Goal: Transaction & Acquisition: Purchase product/service

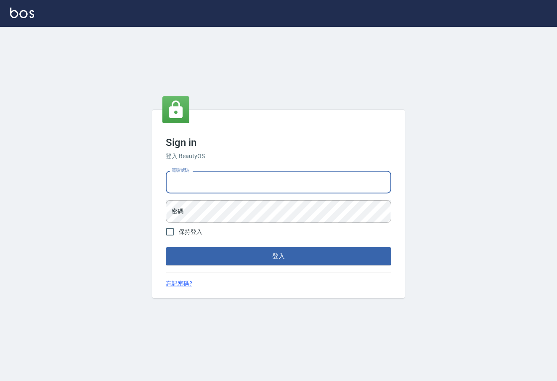
type input "0422211177"
click at [278, 256] on button "登入" at bounding box center [278, 256] width 225 height 18
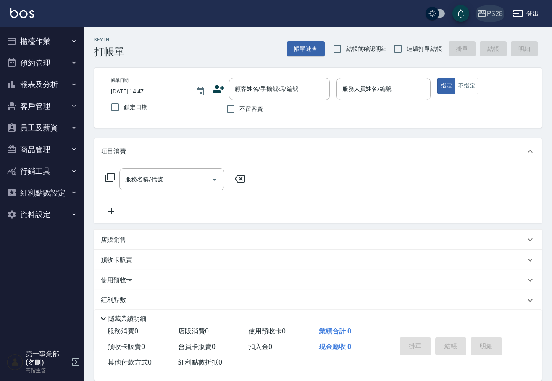
click at [494, 13] on div "PS28" at bounding box center [495, 13] width 16 height 11
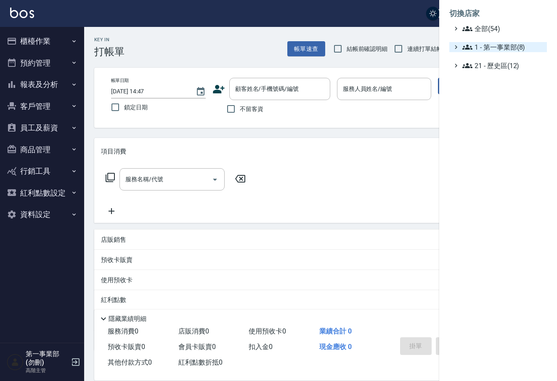
click at [500, 48] on span "1 - 第一事業部(8)" at bounding box center [502, 47] width 81 height 10
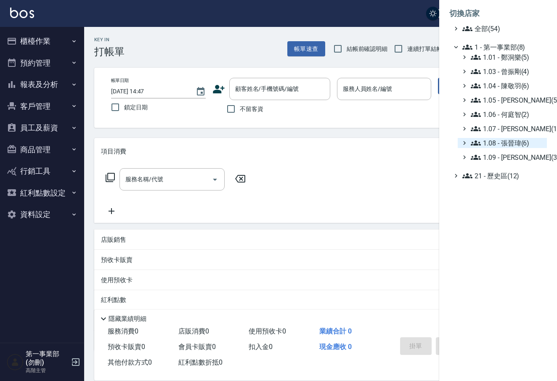
click at [499, 143] on span "1.08 - 張晉瑋(6)" at bounding box center [506, 143] width 73 height 10
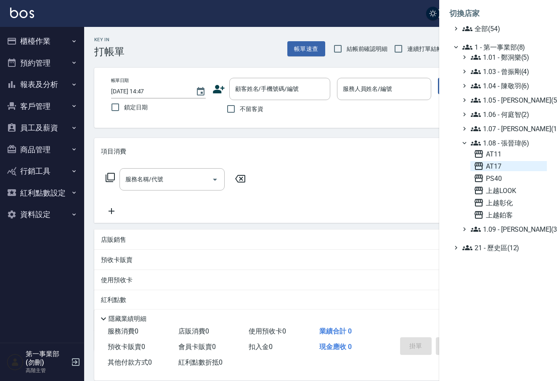
click at [506, 166] on span "AT17" at bounding box center [508, 166] width 70 height 10
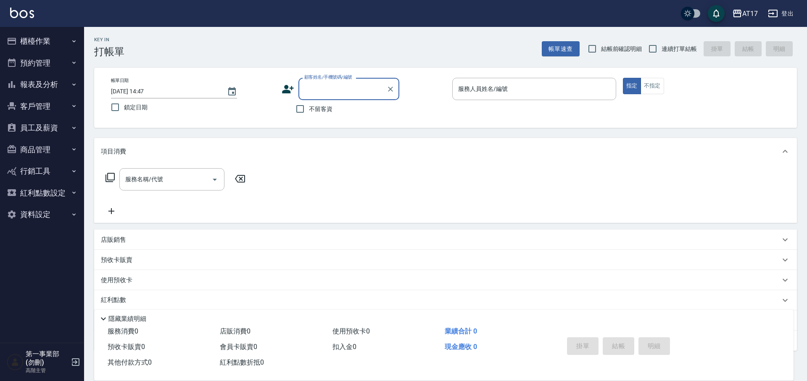
click at [338, 92] on input "顧客姓名/手機號碼/編號" at bounding box center [342, 89] width 81 height 15
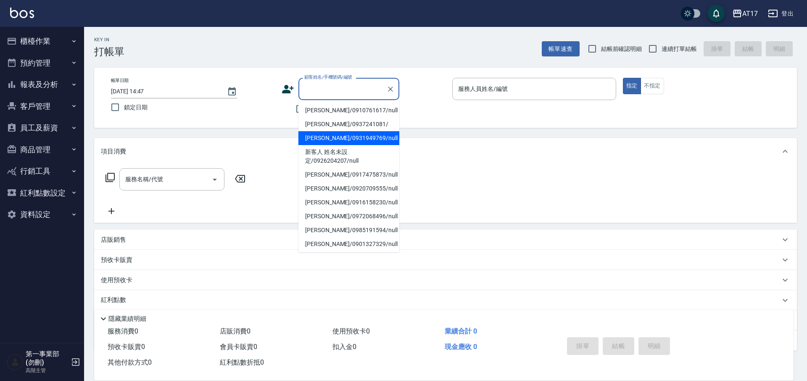
click at [348, 137] on li "[PERSON_NAME]/0931949769/null" at bounding box center [348, 138] width 101 height 14
type input "[PERSON_NAME]/0931949769/null"
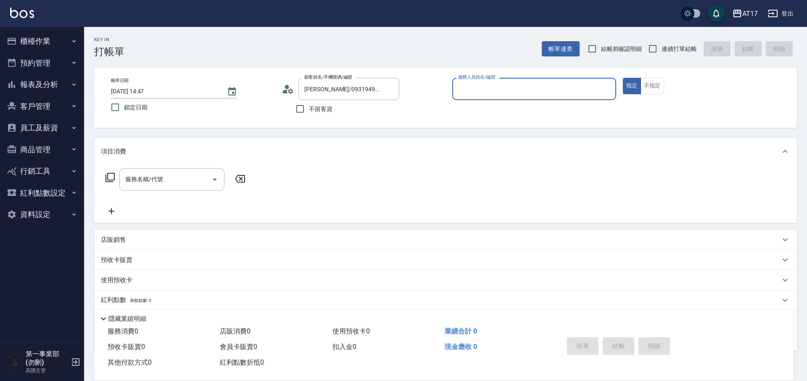
click at [518, 87] on input "服務人員姓名/編號" at bounding box center [534, 89] width 156 height 15
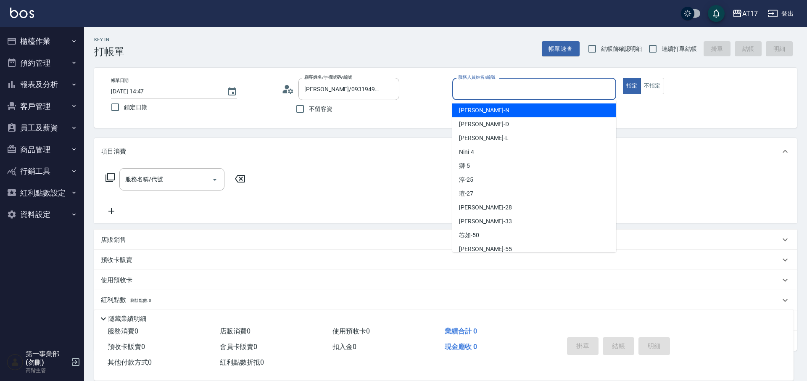
click at [512, 112] on div "[PERSON_NAME] -N" at bounding box center [534, 110] width 164 height 14
type input "[PERSON_NAME]-N"
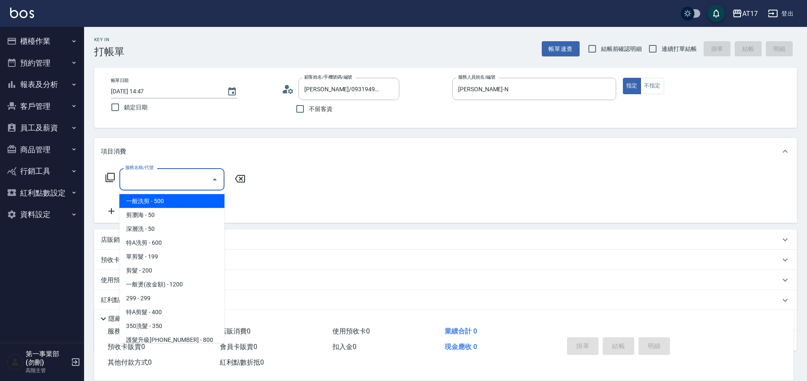
click at [186, 179] on input "服務名稱/代號" at bounding box center [165, 179] width 85 height 15
click at [190, 202] on span "一般洗剪 - 500" at bounding box center [171, 201] width 105 height 14
type input "一般洗剪(5)"
type input "1"
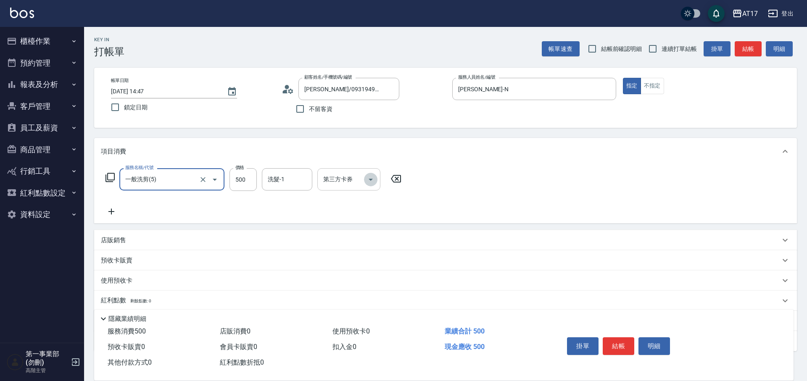
click at [371, 178] on icon "Open" at bounding box center [371, 179] width 10 height 10
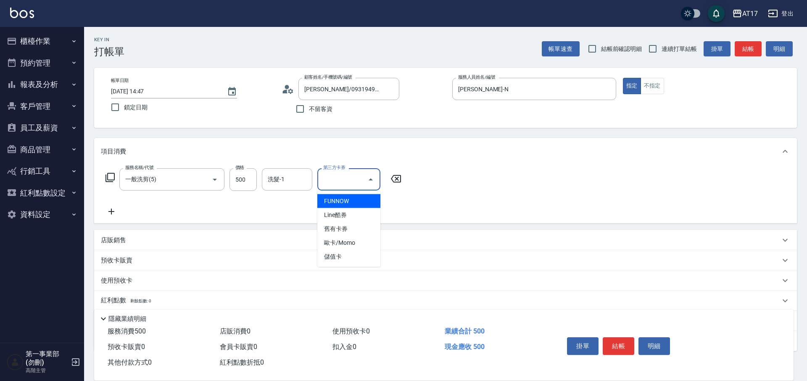
click at [371, 178] on icon "Close" at bounding box center [371, 179] width 4 height 2
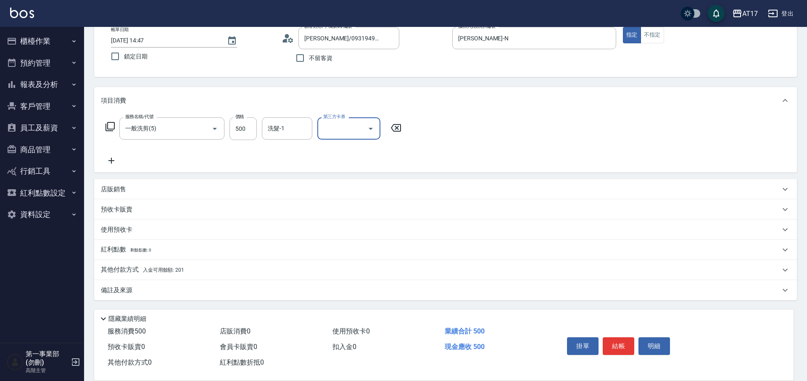
scroll to position [51, 0]
click at [188, 269] on div "其他付款方式 入金可用餘額: 201" at bounding box center [440, 269] width 679 height 9
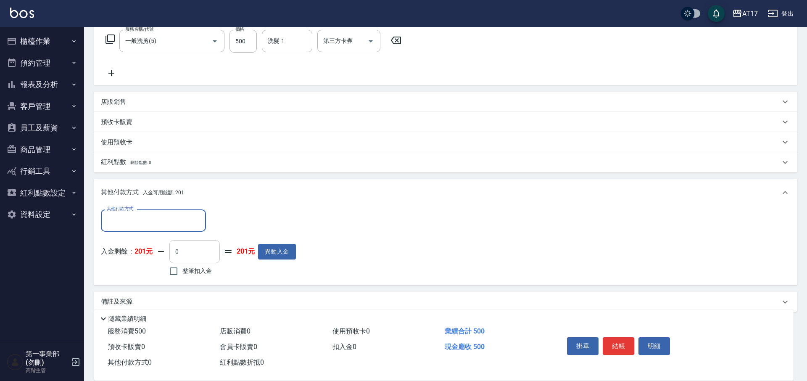
scroll to position [139, 0]
click at [164, 212] on input "其他付款方式" at bounding box center [154, 219] width 98 height 15
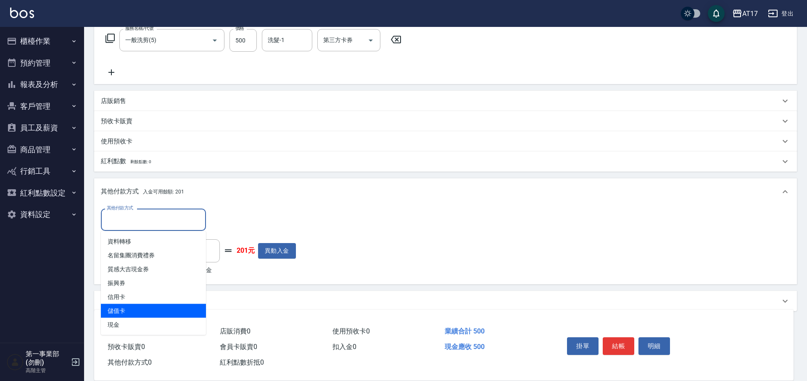
click at [147, 313] on span "儲值卡" at bounding box center [153, 311] width 105 height 14
type input "儲值卡"
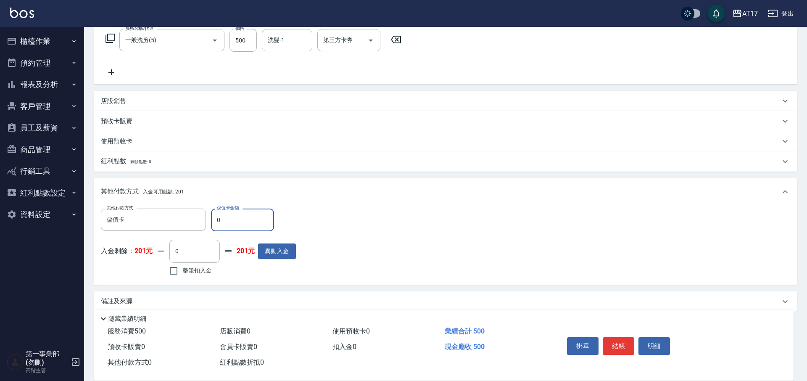
type input "0"
click at [274, 256] on button "異動入金" at bounding box center [277, 251] width 38 height 16
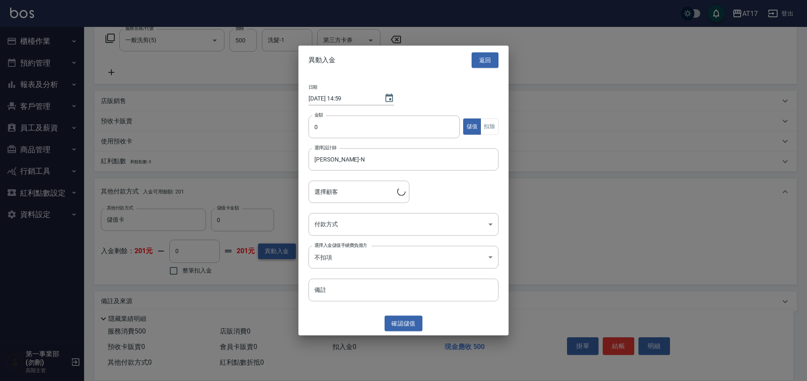
type input "[PERSON_NAME]/0931949769"
click at [405, 124] on input "0" at bounding box center [384, 126] width 151 height 23
type input "010000"
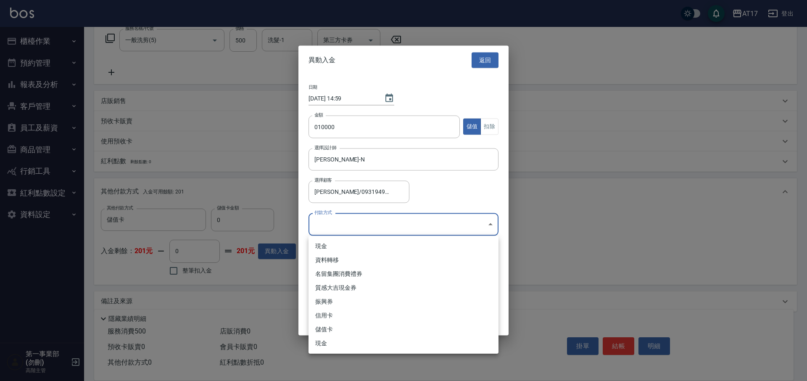
click at [343, 227] on body "AT17 登出 櫃檯作業 打帳單 帳單列表 掛單列表 座位開單 營業儀表板 現金收支登錄 高階收支登錄 材料自購登錄 每日結帳 排班表 現場電腦打卡 掃碼打卡…" at bounding box center [403, 126] width 807 height 531
click at [354, 246] on li "現金" at bounding box center [404, 246] width 190 height 14
type input "現金"
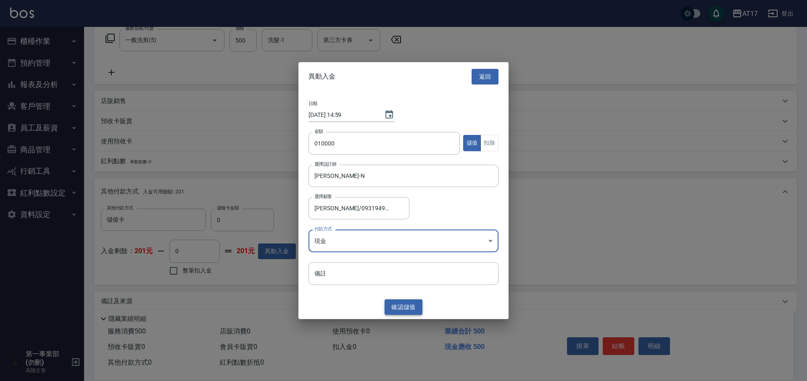
click at [409, 307] on button "確認 儲值" at bounding box center [404, 307] width 38 height 16
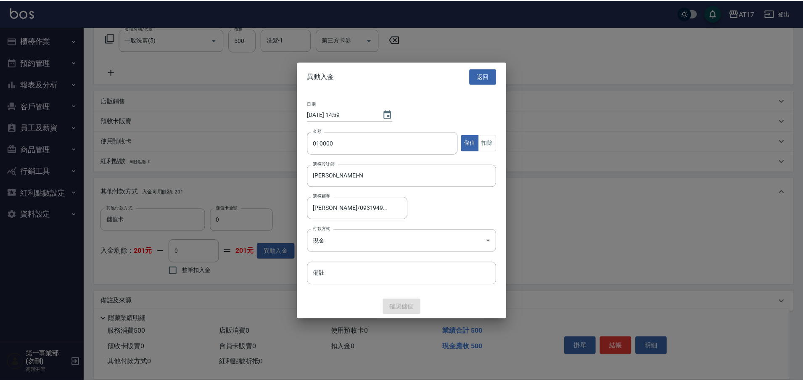
scroll to position [104, 0]
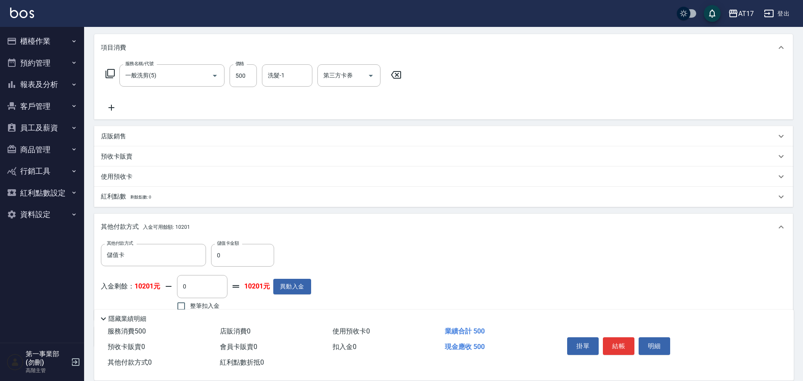
click at [56, 131] on button "員工及薪資" at bounding box center [41, 128] width 77 height 22
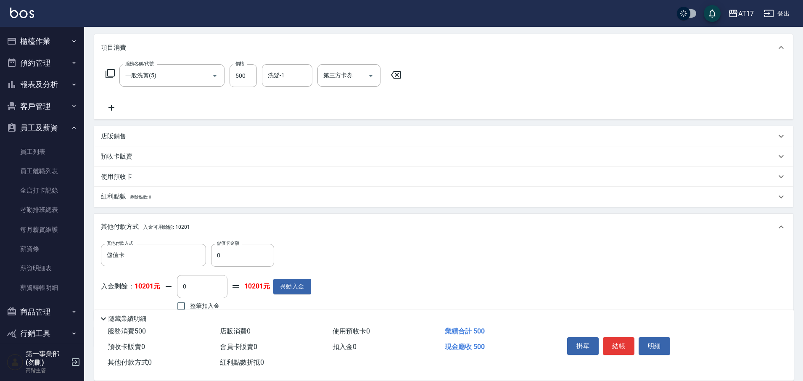
click at [56, 131] on button "員工及薪資" at bounding box center [41, 128] width 77 height 22
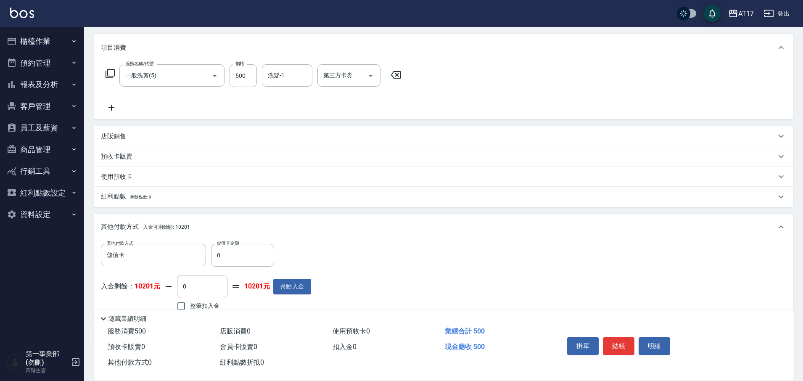
click at [62, 99] on button "客戶管理" at bounding box center [41, 106] width 77 height 22
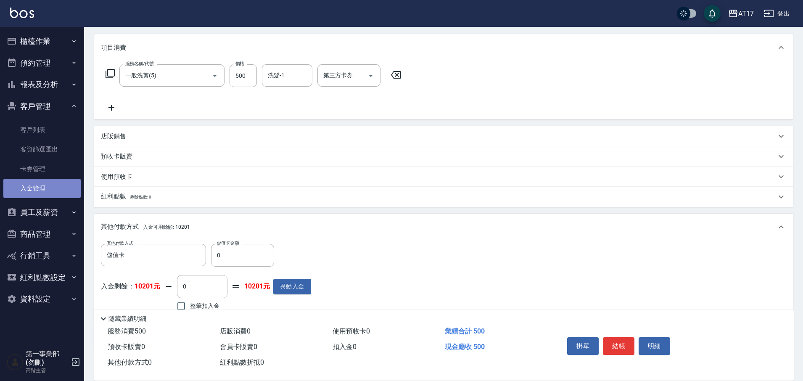
click at [44, 188] on link "入金管理" at bounding box center [41, 188] width 77 height 19
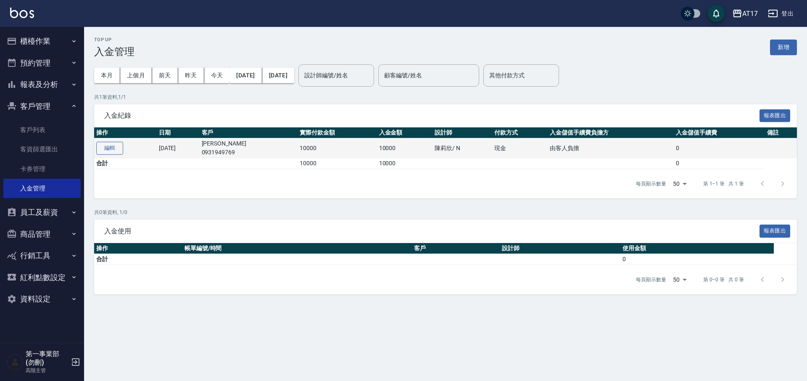
click at [107, 147] on button "編輯" at bounding box center [109, 148] width 27 height 13
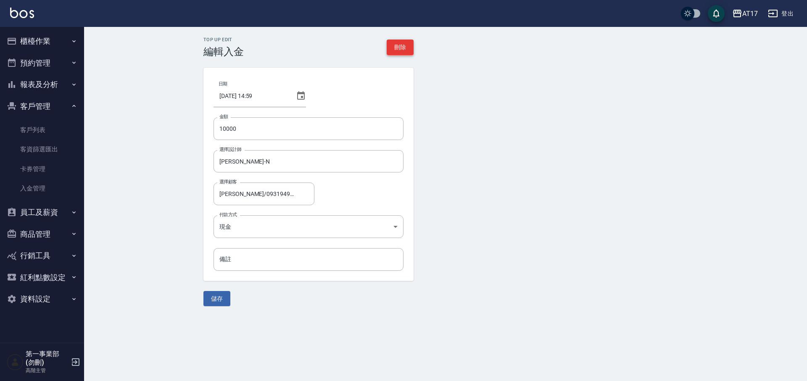
click at [404, 45] on button "刪除" at bounding box center [400, 48] width 27 height 16
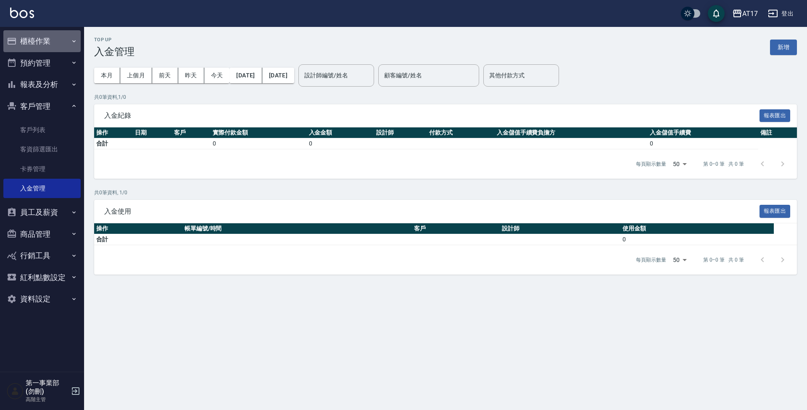
click at [58, 37] on button "櫃檯作業" at bounding box center [41, 41] width 77 height 22
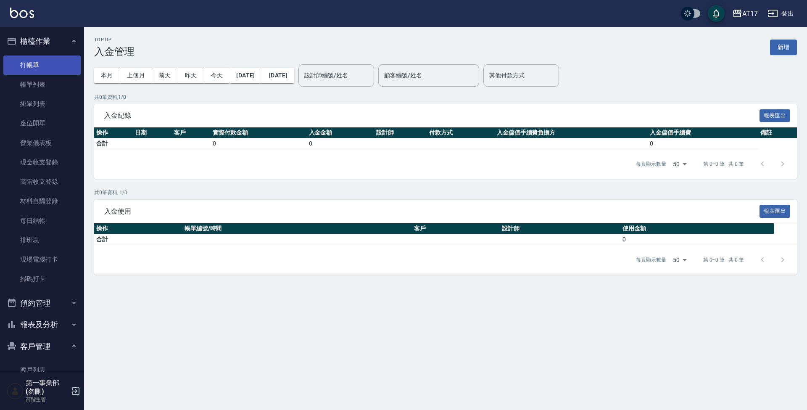
click at [43, 68] on link "打帳單" at bounding box center [41, 64] width 77 height 19
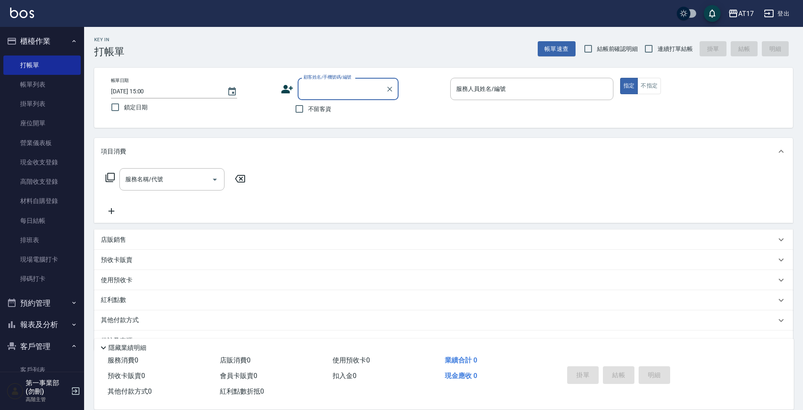
click at [328, 86] on input "顧客姓名/手機號碼/編號" at bounding box center [341, 89] width 81 height 15
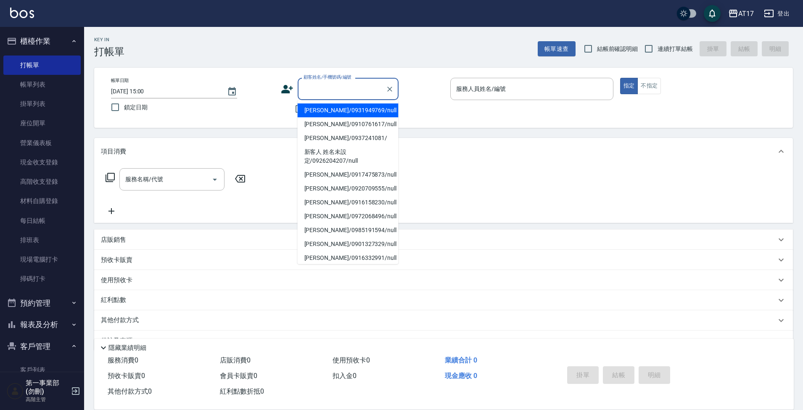
click at [337, 111] on li "[PERSON_NAME]/0931949769/null" at bounding box center [348, 110] width 101 height 14
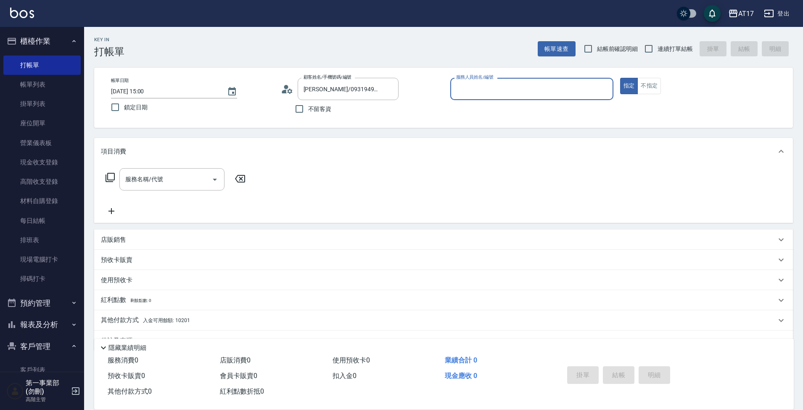
type input "[PERSON_NAME]/0931949769/null"
click at [487, 90] on input "服務人員姓名/編號" at bounding box center [532, 89] width 156 height 15
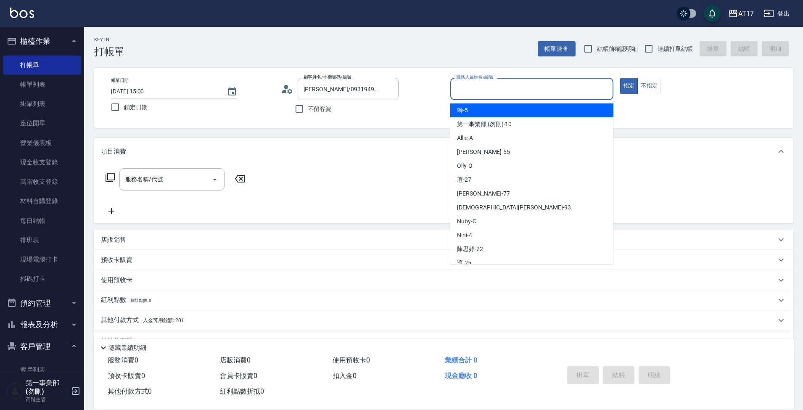
click at [497, 111] on div "獅 -5" at bounding box center [531, 110] width 163 height 14
type input "獅-5"
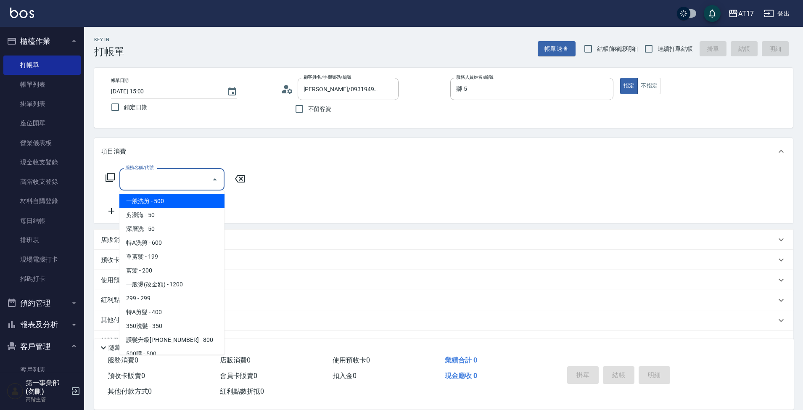
click at [182, 175] on input "服務名稱/代號" at bounding box center [165, 179] width 85 height 15
click at [169, 203] on span "一般洗剪 - 500" at bounding box center [171, 201] width 105 height 14
type input "一般洗剪(5)"
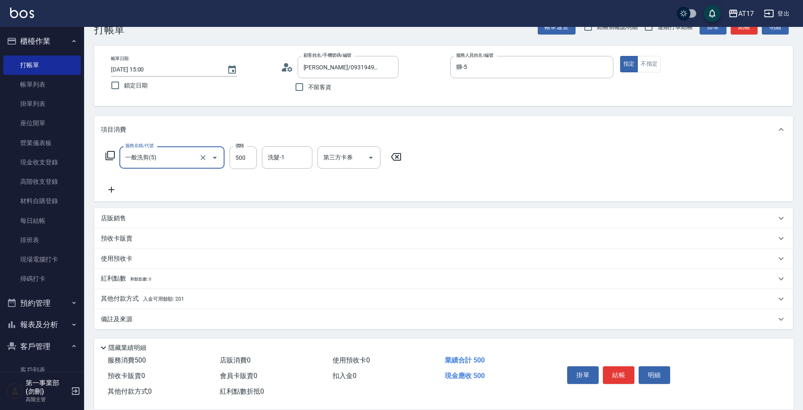
scroll to position [22, 0]
click at [174, 298] on span "入金可用餘額: 201" at bounding box center [163, 299] width 41 height 6
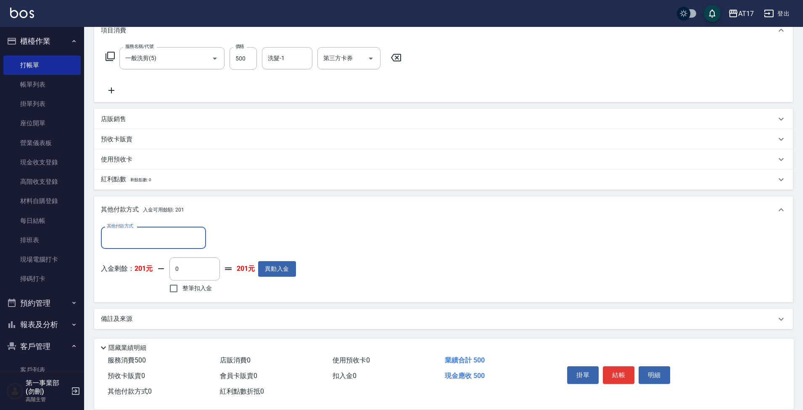
scroll to position [121, 0]
click at [270, 265] on button "異動入金" at bounding box center [277, 269] width 38 height 16
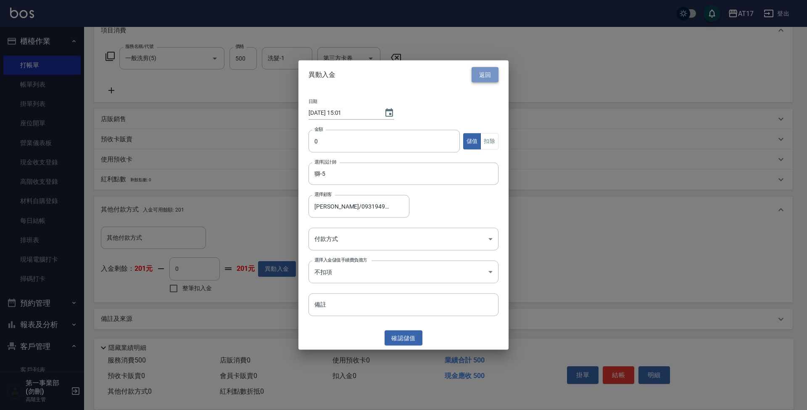
click at [483, 79] on button "返回" at bounding box center [485, 75] width 27 height 16
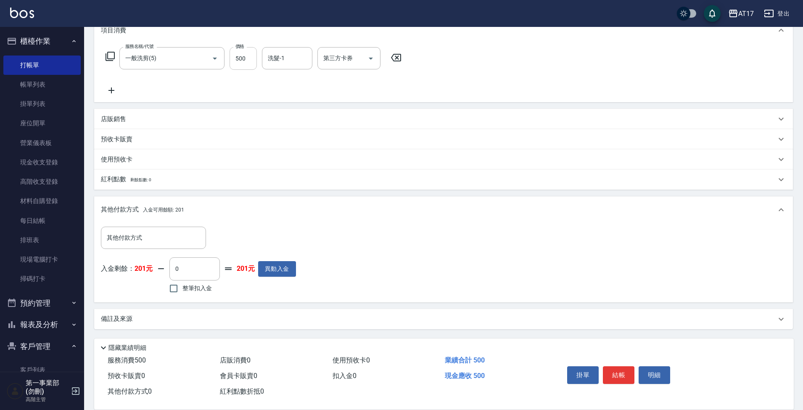
click at [249, 58] on input "500" at bounding box center [243, 58] width 27 height 23
type input "0"
type input "100"
click at [183, 268] on input "0" at bounding box center [194, 268] width 50 height 23
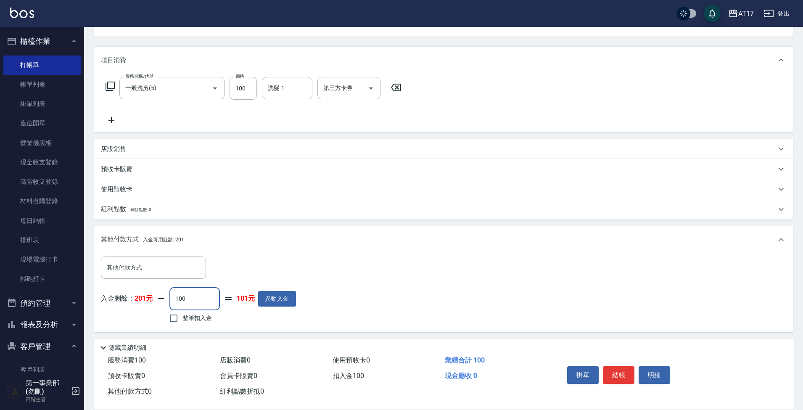
scroll to position [92, 0]
type input "0"
click at [175, 315] on input "整筆扣入金" at bounding box center [174, 318] width 18 height 18
checkbox input "true"
click at [190, 308] on input "100" at bounding box center [194, 298] width 50 height 23
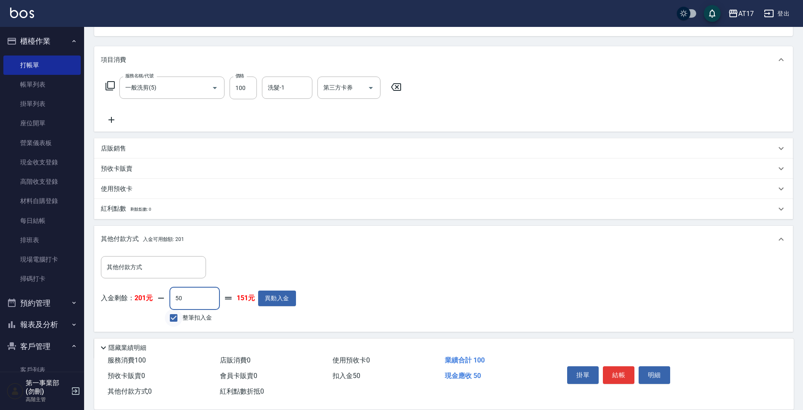
type input "50"
click at [172, 316] on input "整筆扣入金" at bounding box center [174, 318] width 18 height 18
checkbox input "false"
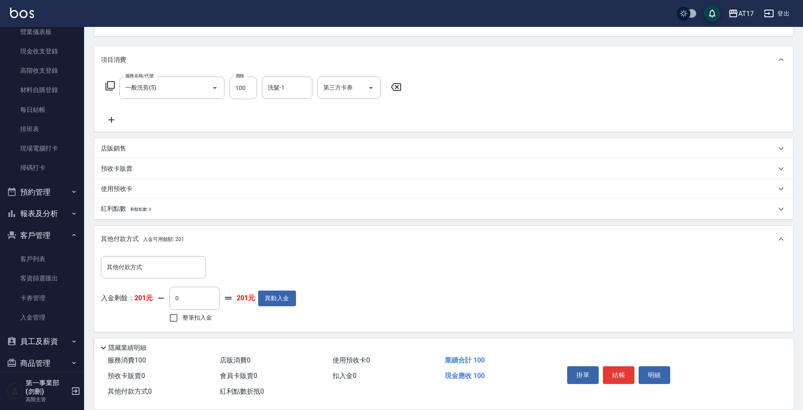
scroll to position [113, 0]
click at [197, 304] on input "0" at bounding box center [194, 298] width 50 height 23
type input "100"
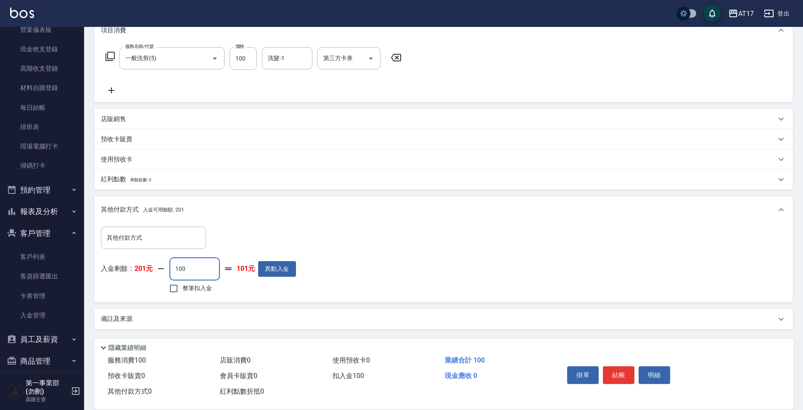
scroll to position [121, 0]
click at [556, 366] on button "結帳" at bounding box center [619, 375] width 32 height 18
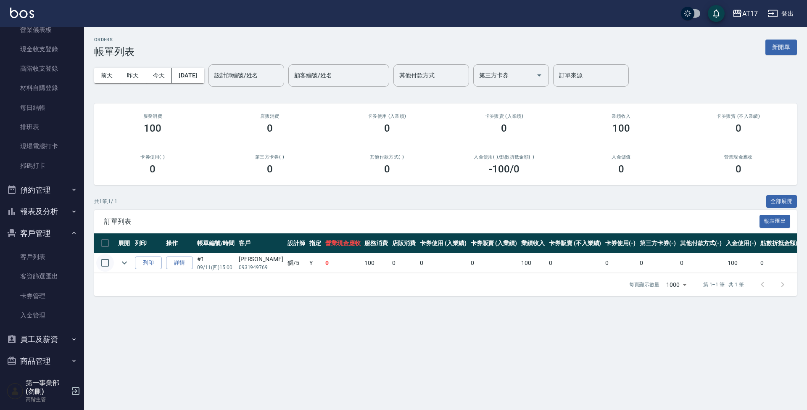
click at [106, 258] on input "checkbox" at bounding box center [105, 263] width 18 height 18
checkbox input "true"
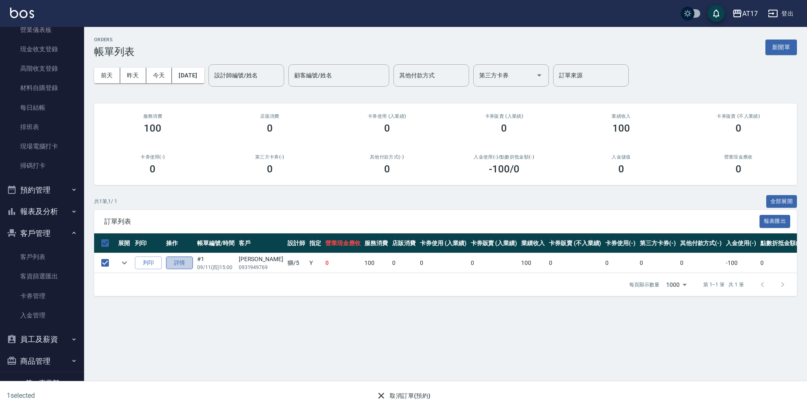
click at [174, 261] on link "詳情" at bounding box center [179, 262] width 27 height 13
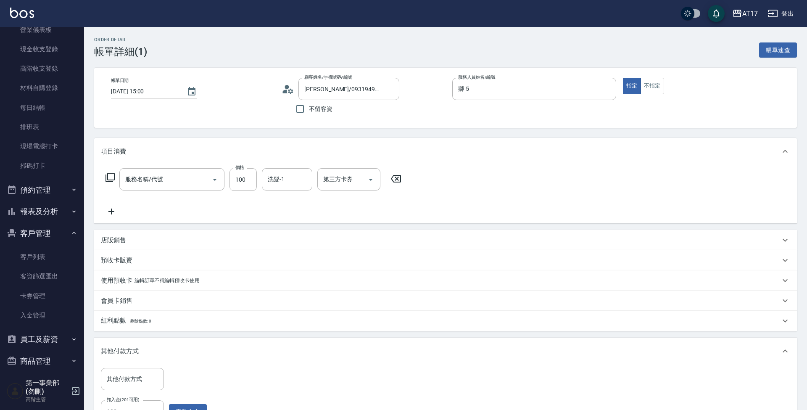
type input "[DATE] 15:00"
type input "[PERSON_NAME]/0931949769/null"
type input "獅-5"
type input "一般洗剪(5)"
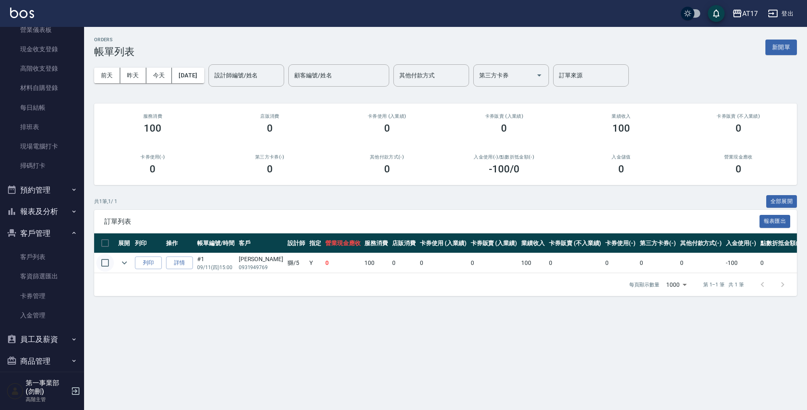
click at [107, 259] on input "checkbox" at bounding box center [105, 263] width 18 height 18
checkbox input "true"
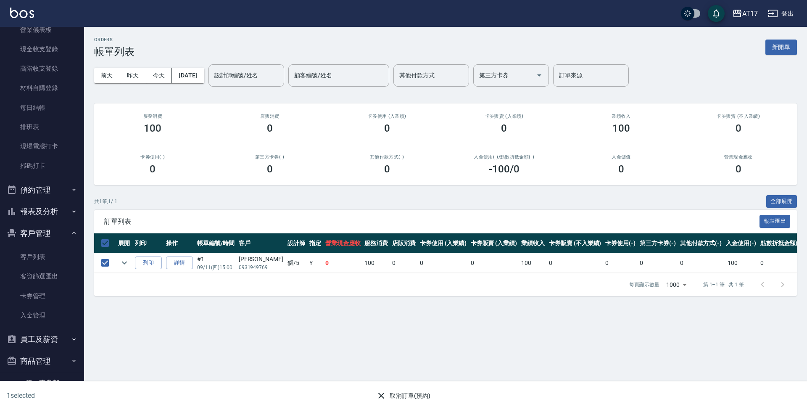
click at [390, 380] on button "取消訂單(預約)" at bounding box center [403, 396] width 61 height 16
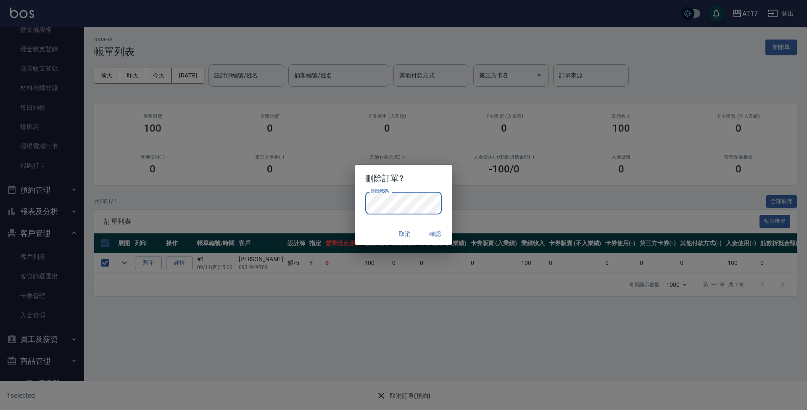
click at [433, 235] on button "確認" at bounding box center [435, 234] width 27 height 16
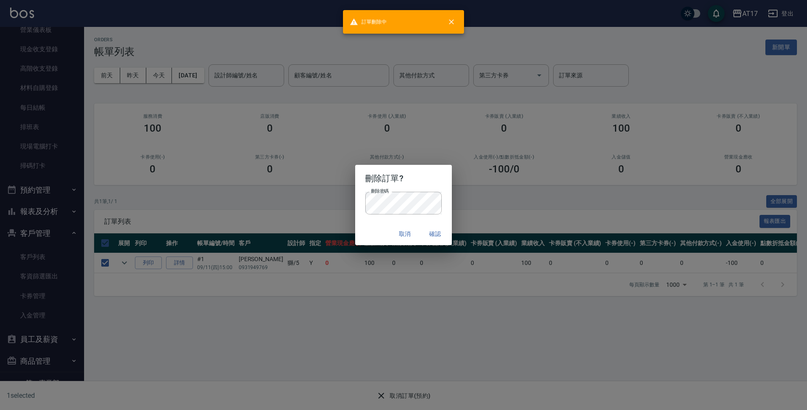
checkbox input "false"
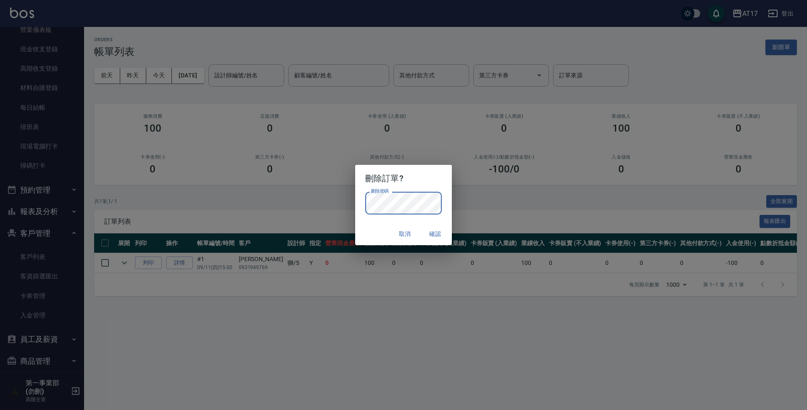
click at [431, 231] on button "確認" at bounding box center [435, 234] width 27 height 16
click at [442, 231] on button "確認" at bounding box center [435, 234] width 27 height 16
click at [433, 232] on button "確認" at bounding box center [435, 234] width 27 height 16
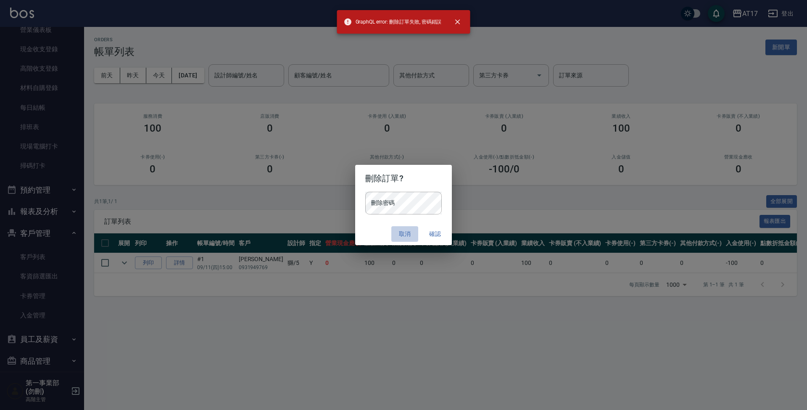
click at [409, 231] on button "取消" at bounding box center [404, 234] width 27 height 16
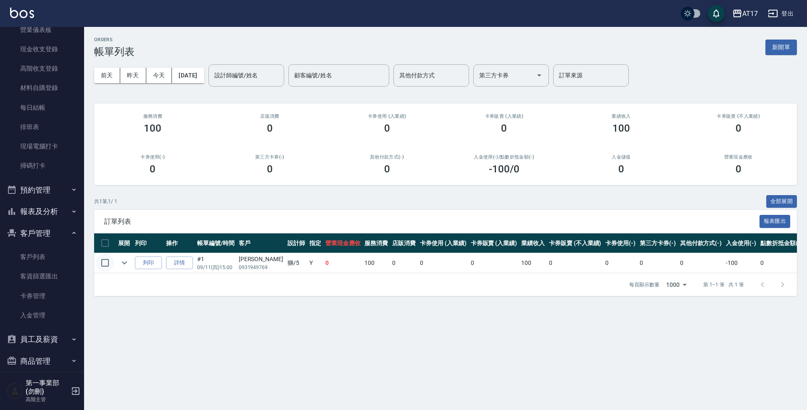
click at [107, 261] on input "checkbox" at bounding box center [105, 263] width 18 height 18
checkbox input "true"
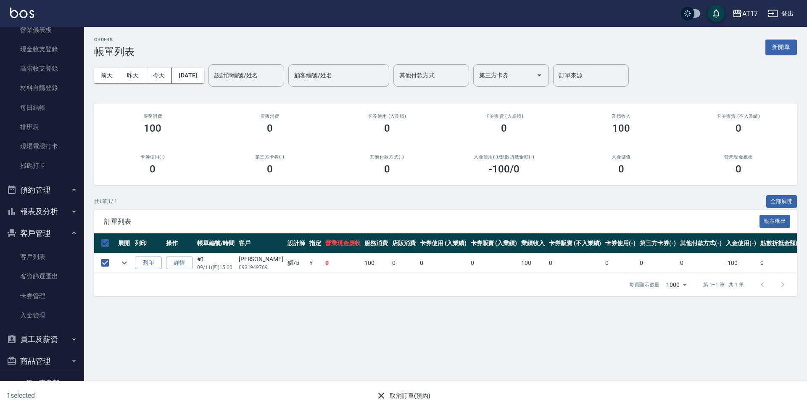
click at [417, 380] on button "取消訂單(預約)" at bounding box center [403, 396] width 61 height 16
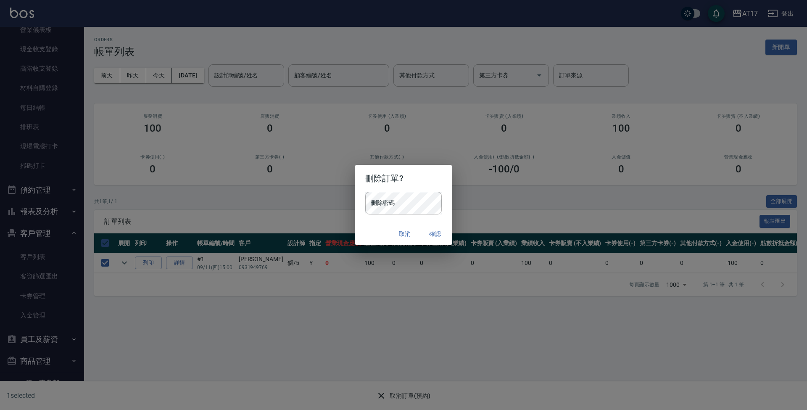
click at [406, 237] on button "取消" at bounding box center [404, 234] width 27 height 16
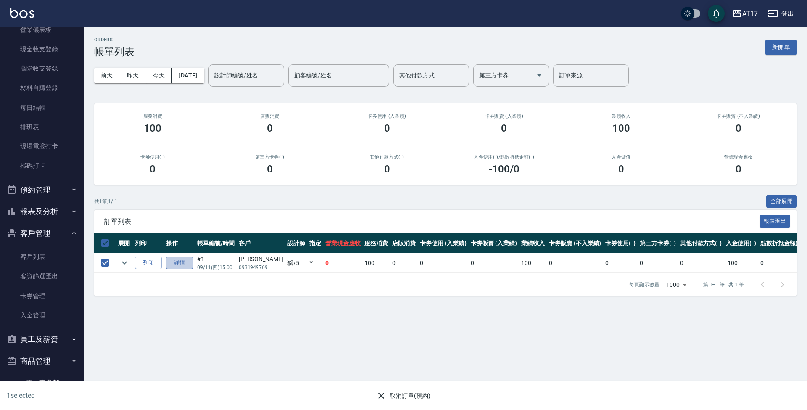
click at [182, 264] on link "詳情" at bounding box center [179, 262] width 27 height 13
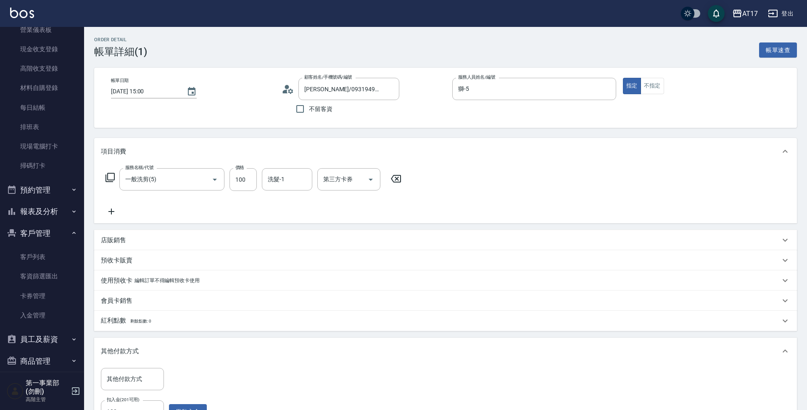
type input "[PERSON_NAME]/0931949769/null"
click at [556, 88] on icon "Clear" at bounding box center [604, 89] width 8 height 8
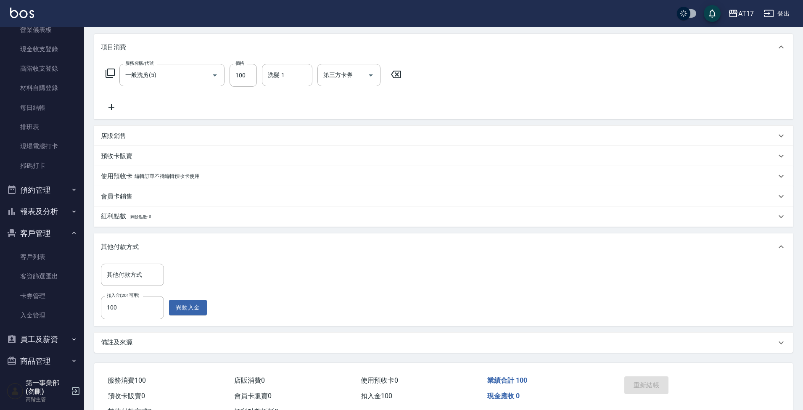
scroll to position [108, 0]
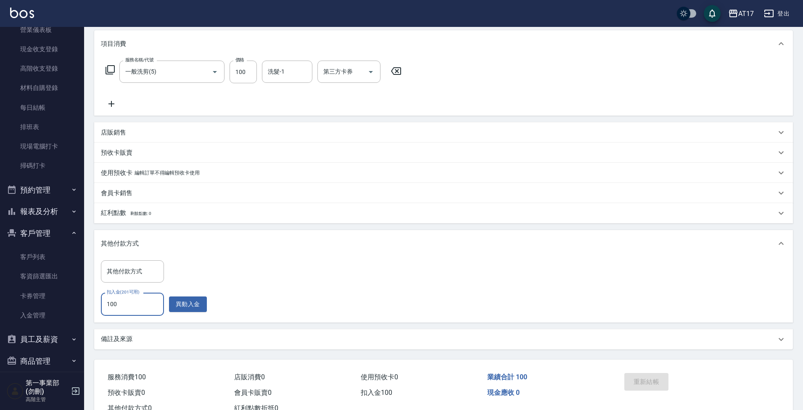
click at [148, 301] on input "100" at bounding box center [132, 304] width 63 height 23
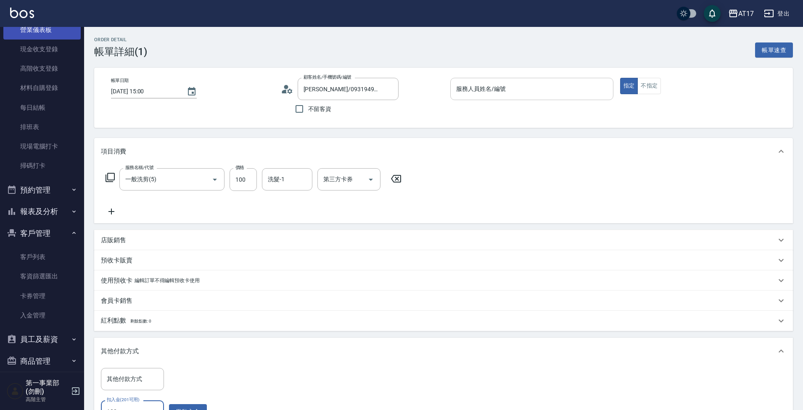
scroll to position [0, 0]
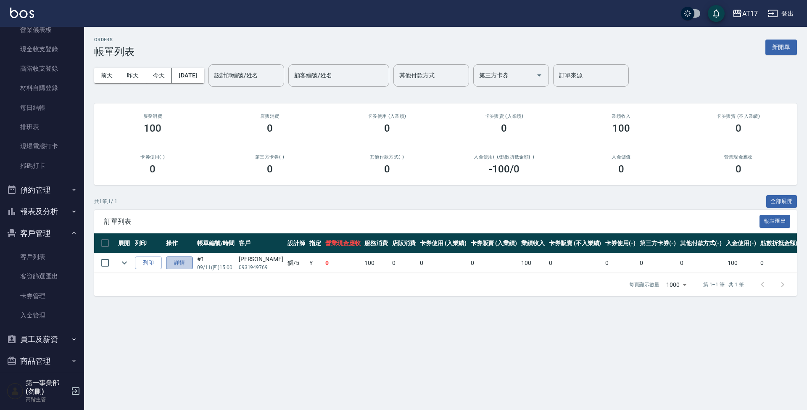
click at [177, 261] on link "詳情" at bounding box center [179, 262] width 27 height 13
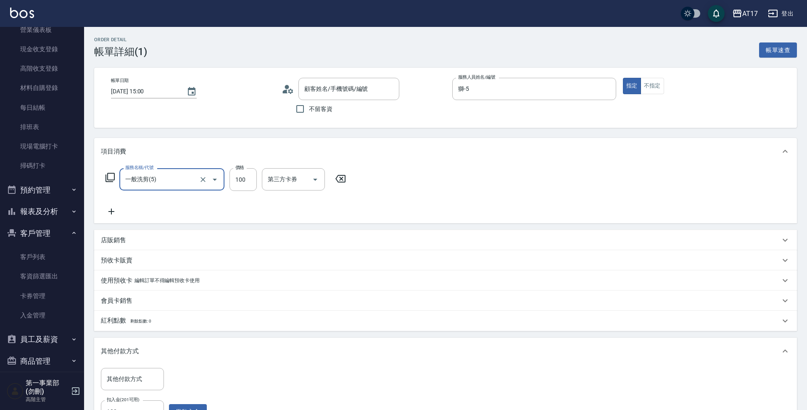
type input "[PERSON_NAME]/0931949769/null"
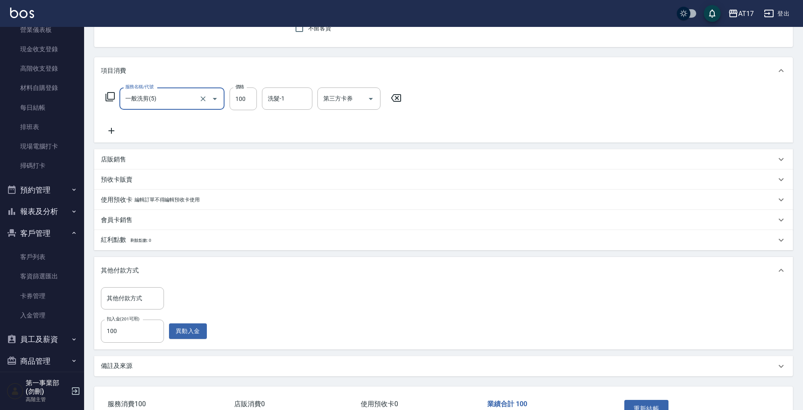
scroll to position [80, 0]
click at [248, 101] on input "100" at bounding box center [243, 99] width 27 height 23
type input "0"
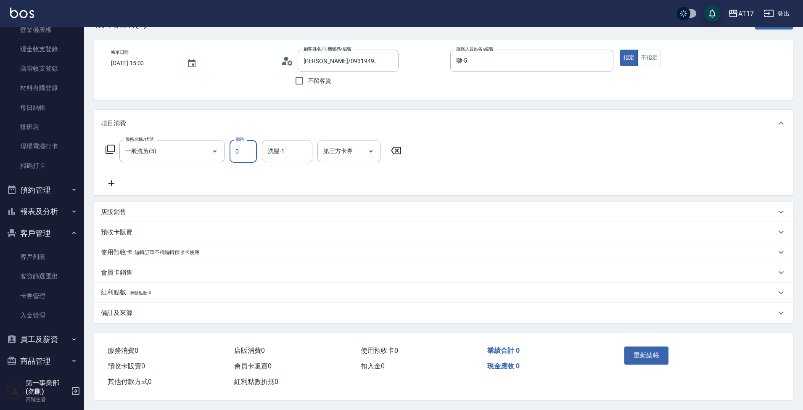
scroll to position [32, 0]
type input "0"
click at [208, 186] on div "服務名稱/代號 一般洗剪(5) 服務名稱/代號 價格 0 價格 洗髮-1 洗髮-1 第三方卡券 第三方卡券" at bounding box center [443, 166] width 699 height 58
click at [174, 283] on div "紅利點數 剩餘點數: 0" at bounding box center [443, 293] width 699 height 20
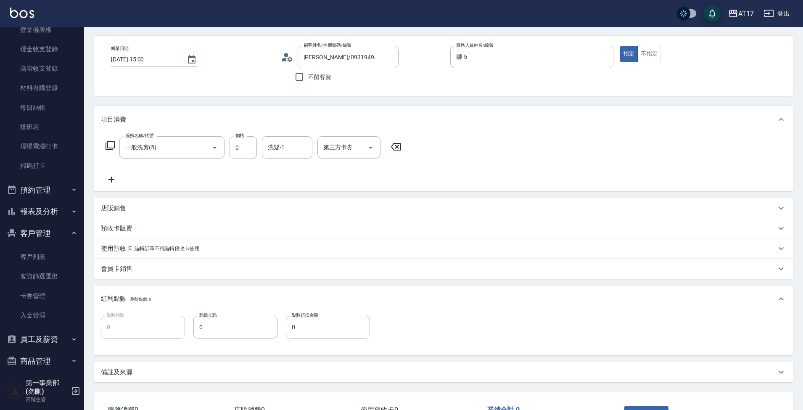
click at [188, 267] on div "會員卡銷售" at bounding box center [438, 268] width 675 height 9
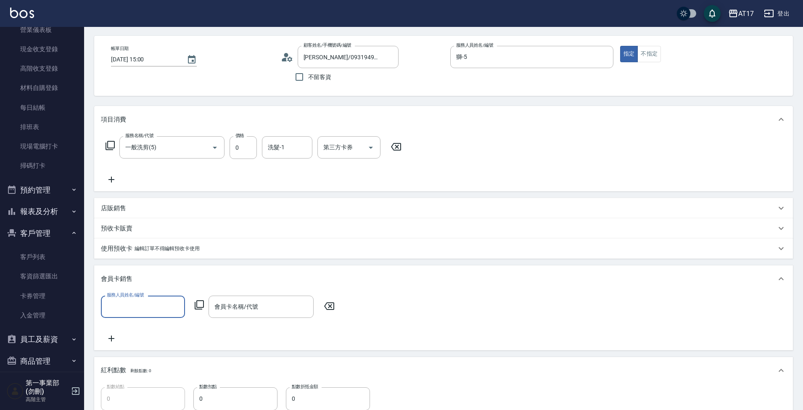
click at [219, 240] on div "使用預收卡 編輯訂單不得編輯預收卡使用" at bounding box center [443, 248] width 699 height 20
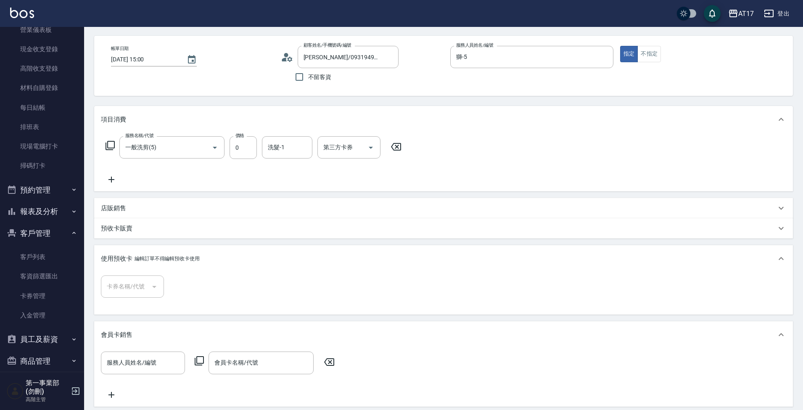
click at [227, 231] on div "預收卡販賣" at bounding box center [438, 228] width 675 height 9
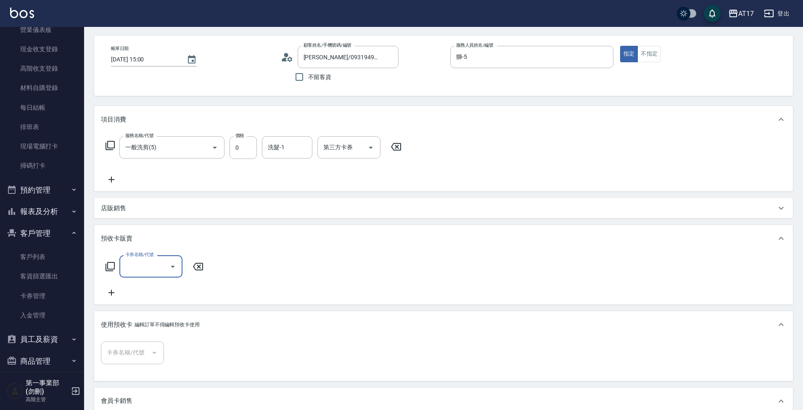
click at [244, 198] on div "店販銷售" at bounding box center [443, 208] width 699 height 20
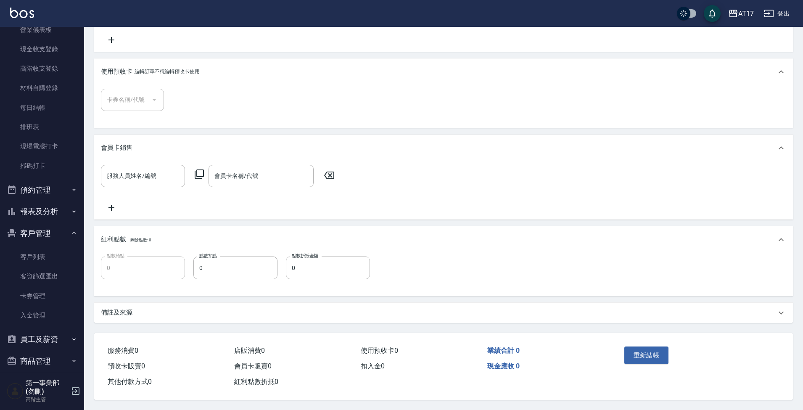
scroll to position [362, 0]
click at [556, 349] on button "重新結帳" at bounding box center [646, 355] width 45 height 18
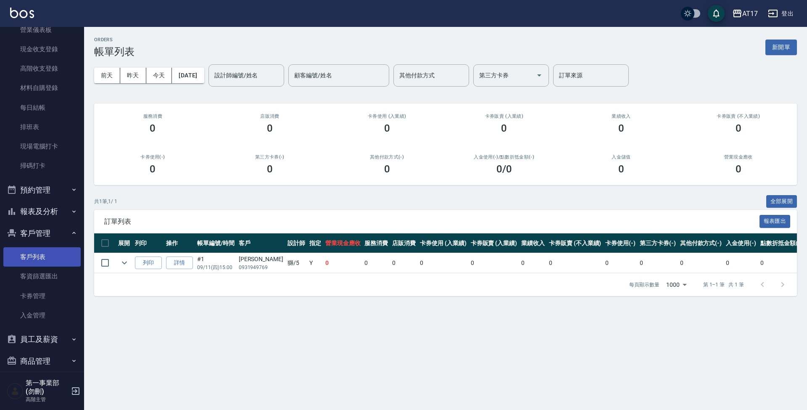
click at [27, 252] on link "客戶列表" at bounding box center [41, 256] width 77 height 19
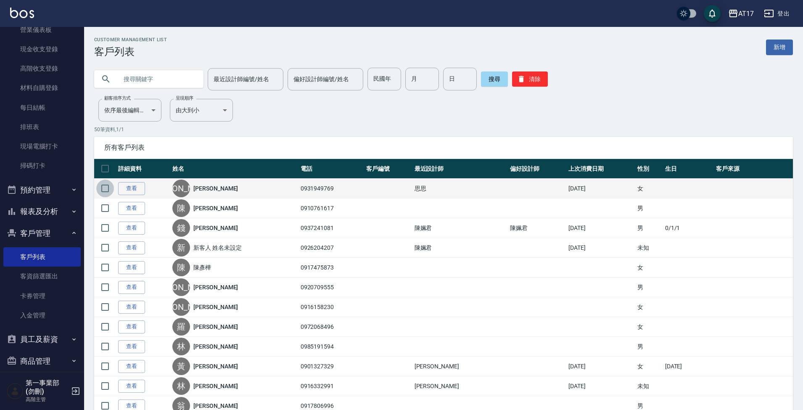
click at [104, 187] on input "checkbox" at bounding box center [105, 189] width 18 height 18
checkbox input "true"
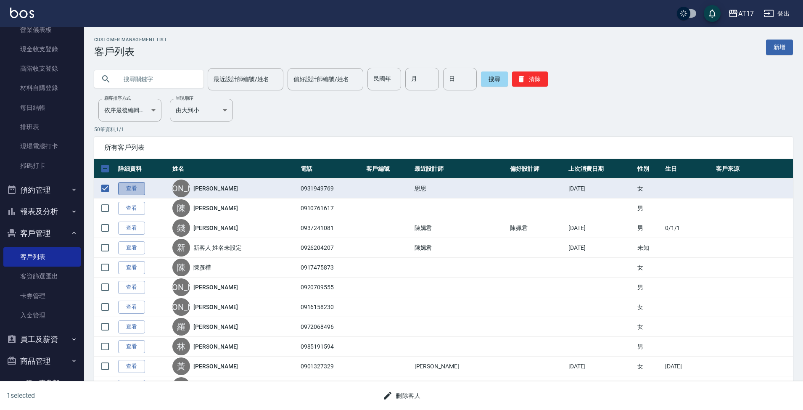
click at [143, 185] on link "查看" at bounding box center [131, 188] width 27 height 13
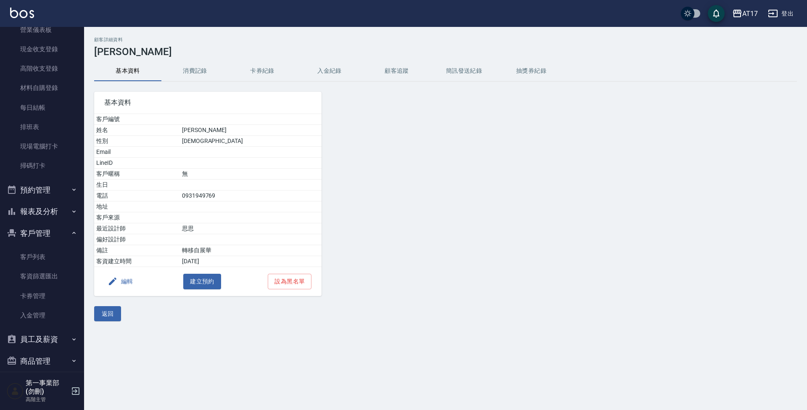
click at [325, 73] on button "入金紀錄" at bounding box center [329, 71] width 67 height 20
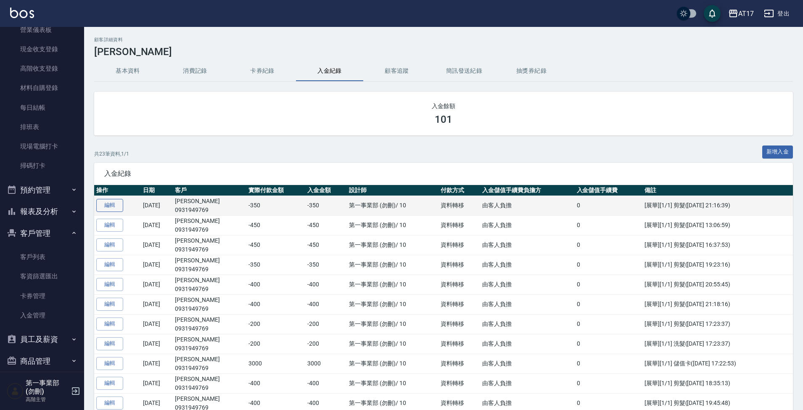
click at [109, 206] on link "編輯" at bounding box center [109, 205] width 27 height 13
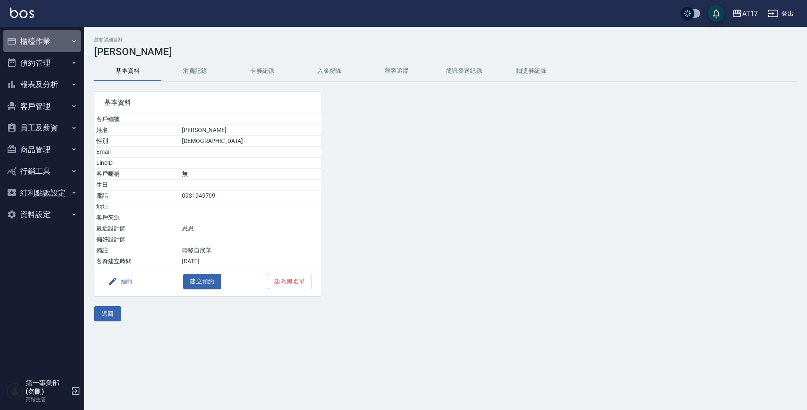
click at [59, 51] on button "櫃檯作業" at bounding box center [41, 41] width 77 height 22
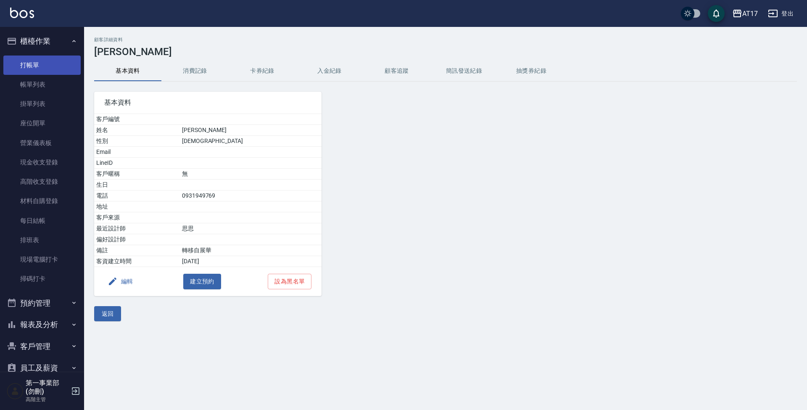
click at [58, 69] on link "打帳單" at bounding box center [41, 64] width 77 height 19
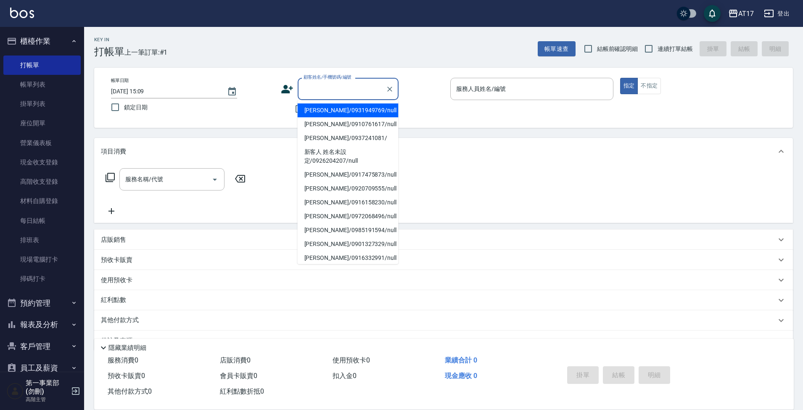
click at [345, 90] on input "顧客姓名/手機號碼/編號" at bounding box center [341, 89] width 81 height 15
click at [347, 106] on li "[PERSON_NAME]/0931949769/null" at bounding box center [348, 110] width 101 height 14
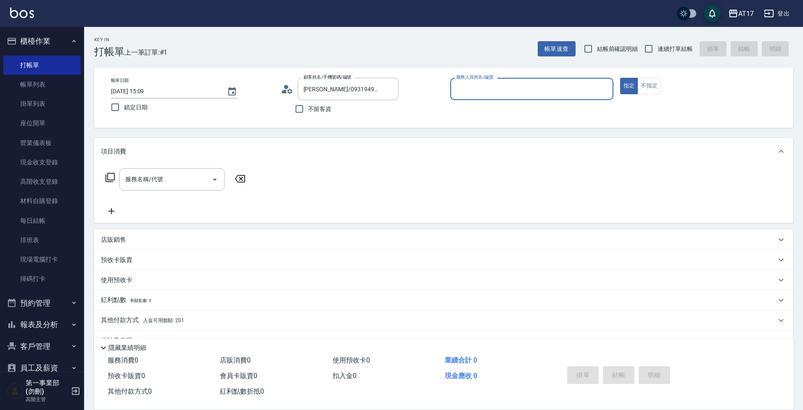
type input "[PERSON_NAME]/0931949769/null"
click at [496, 83] on input "服務人員姓名/編號" at bounding box center [532, 89] width 156 height 15
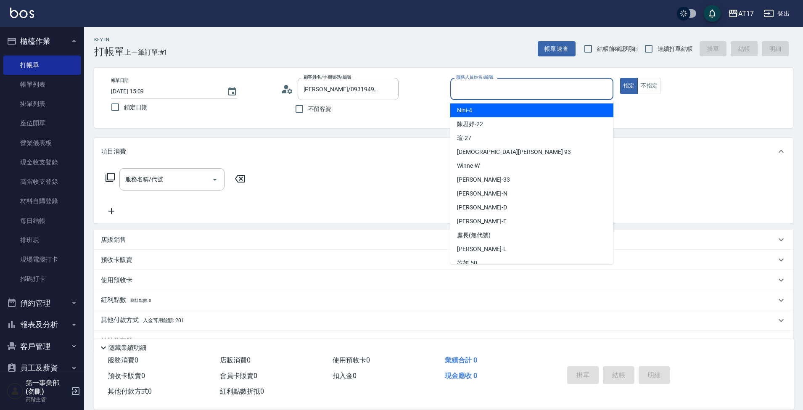
click at [481, 110] on div "Nini -4" at bounding box center [531, 110] width 163 height 14
type input "Nini-4"
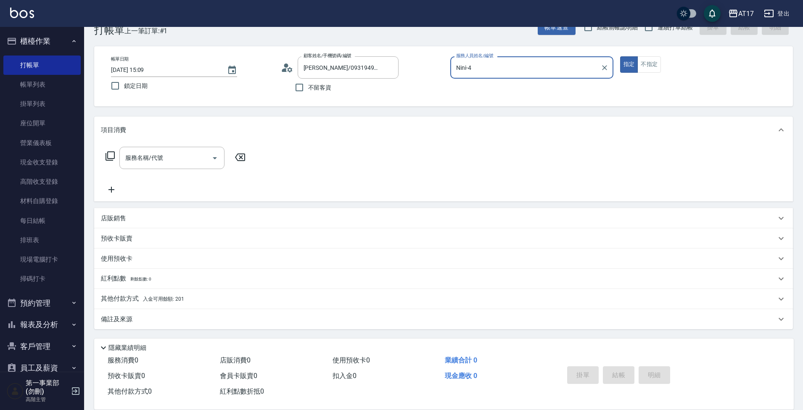
scroll to position [21, 0]
click at [201, 295] on div "其他付款方式 入金可用餘額: 201" at bounding box center [438, 298] width 675 height 9
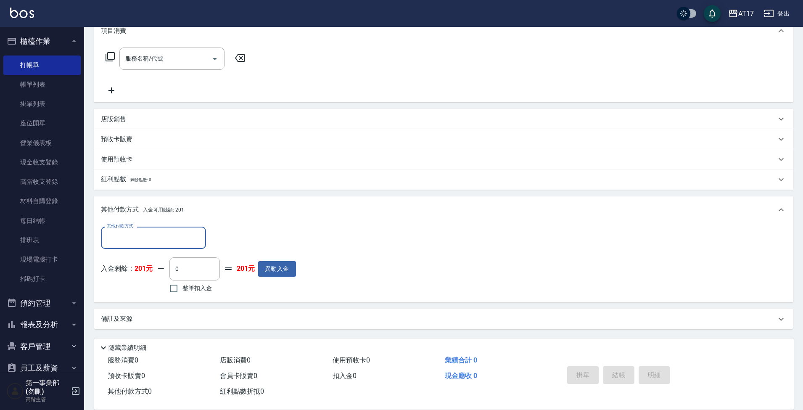
scroll to position [121, 0]
click at [182, 238] on input "其他付款方式" at bounding box center [154, 237] width 98 height 15
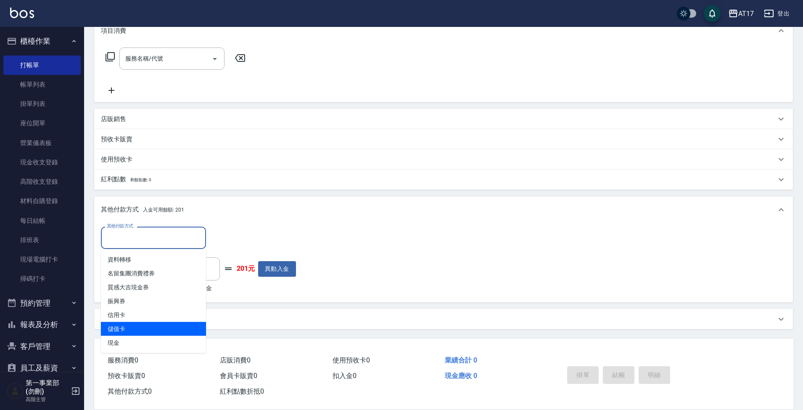
click at [174, 326] on span "儲值卡" at bounding box center [153, 329] width 105 height 14
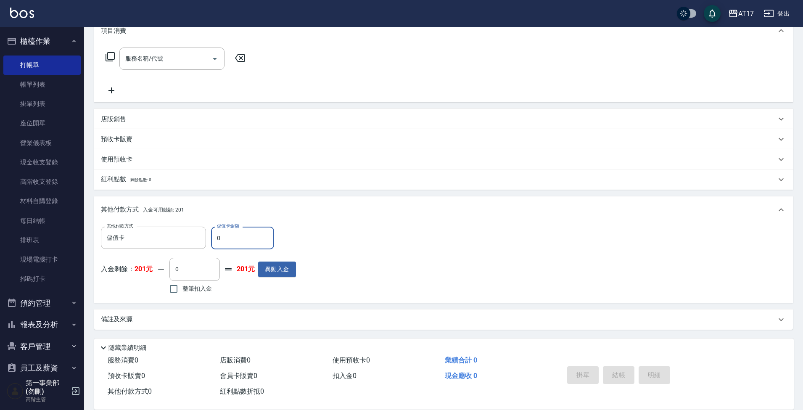
type input "儲值卡"
click at [261, 242] on input "0" at bounding box center [242, 238] width 63 height 23
click at [240, 243] on input "0" at bounding box center [242, 238] width 63 height 23
type input "0"
click at [200, 267] on input "0" at bounding box center [194, 269] width 50 height 23
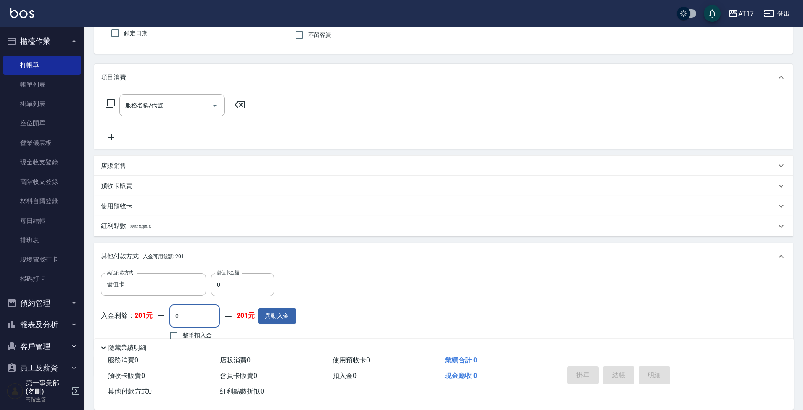
scroll to position [66, 0]
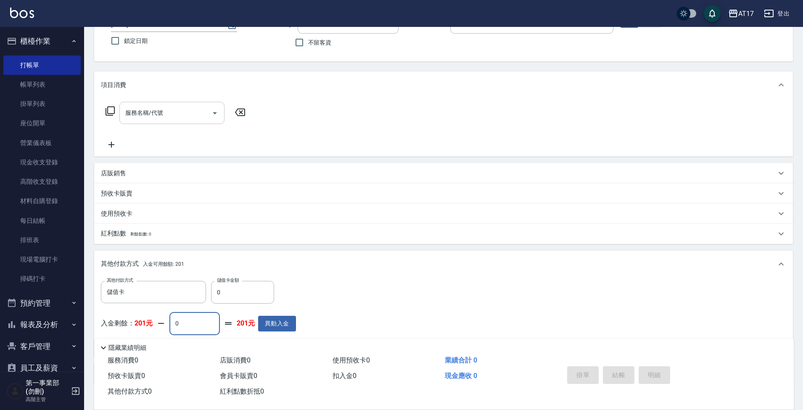
type input "0"
click at [183, 121] on div "服務名稱/代號" at bounding box center [171, 113] width 105 height 22
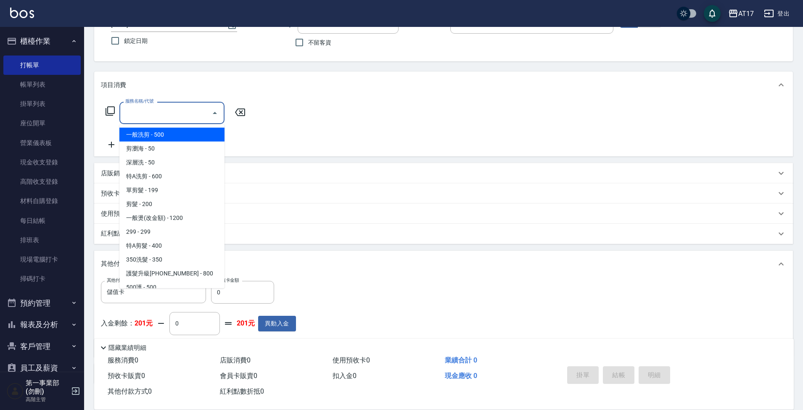
click at [183, 103] on div "服務名稱/代號" at bounding box center [171, 113] width 105 height 22
click at [182, 107] on input "服務名稱/代號" at bounding box center [165, 113] width 85 height 15
click at [180, 135] on span "一般洗剪 - 500" at bounding box center [171, 135] width 105 height 14
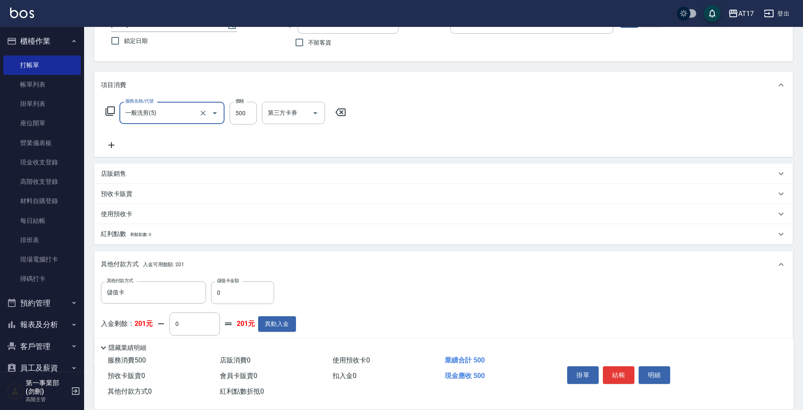
type input "一般洗剪(5)"
type input "1"
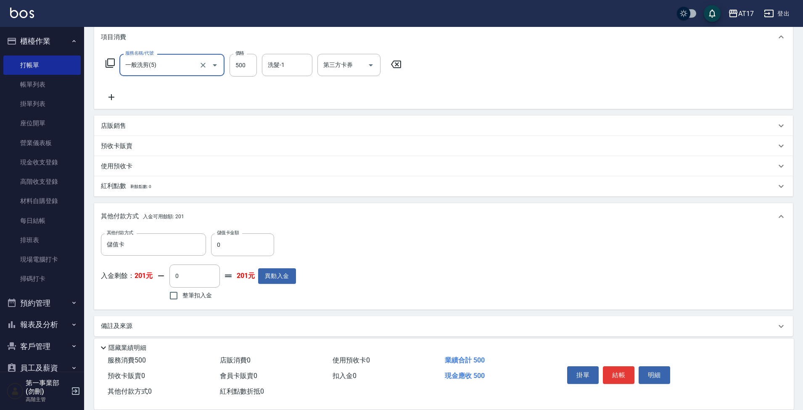
scroll to position [116, 0]
click at [219, 241] on input "0" at bounding box center [242, 242] width 63 height 23
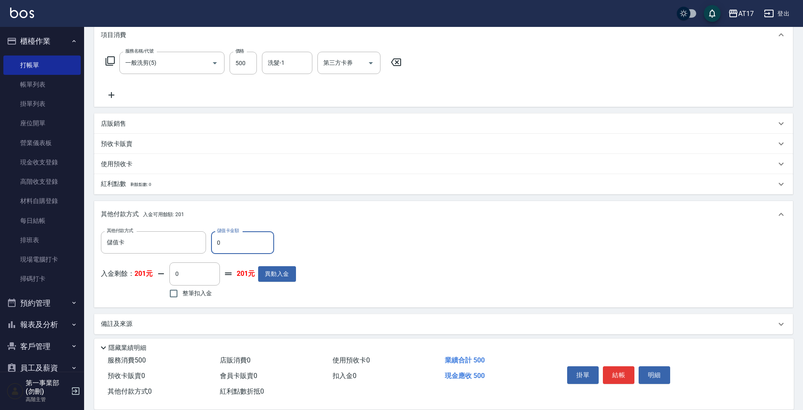
click at [246, 244] on input "0" at bounding box center [242, 242] width 63 height 23
type input "0"
click at [206, 268] on input "0" at bounding box center [194, 273] width 50 height 23
type input "0"
click at [242, 237] on input "0" at bounding box center [242, 242] width 63 height 23
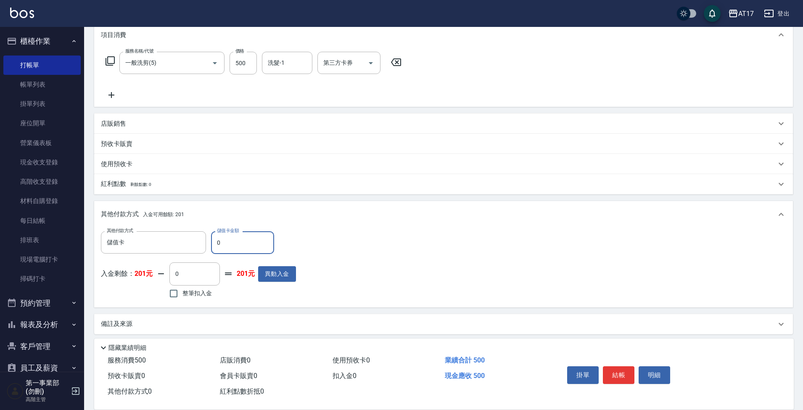
type input "0"
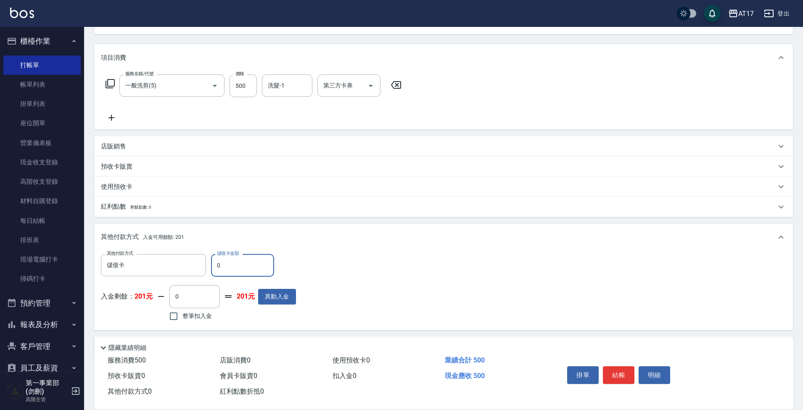
scroll to position [95, 0]
click at [235, 84] on input "500" at bounding box center [243, 85] width 27 height 23
type input "ㄅ"
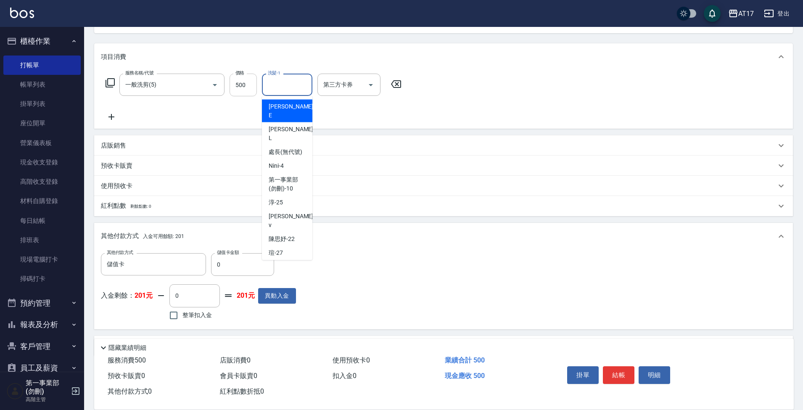
click at [243, 82] on input "500" at bounding box center [243, 85] width 27 height 23
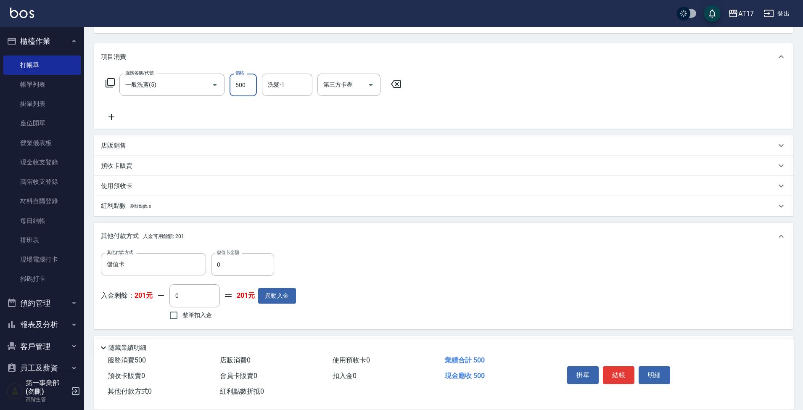
type input "0"
type input "100"
click at [245, 263] on input "0" at bounding box center [242, 264] width 63 height 23
type input "100"
click at [152, 272] on input "儲值卡" at bounding box center [147, 264] width 85 height 15
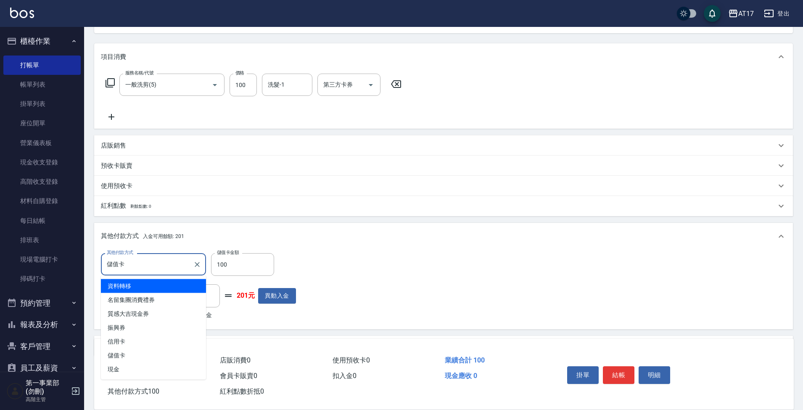
click at [195, 270] on div at bounding box center [196, 264] width 11 height 22
click at [196, 260] on icon "Clear" at bounding box center [197, 264] width 8 height 8
click at [341, 228] on div "其他付款方式 入金可用餘額: 201" at bounding box center [443, 236] width 699 height 27
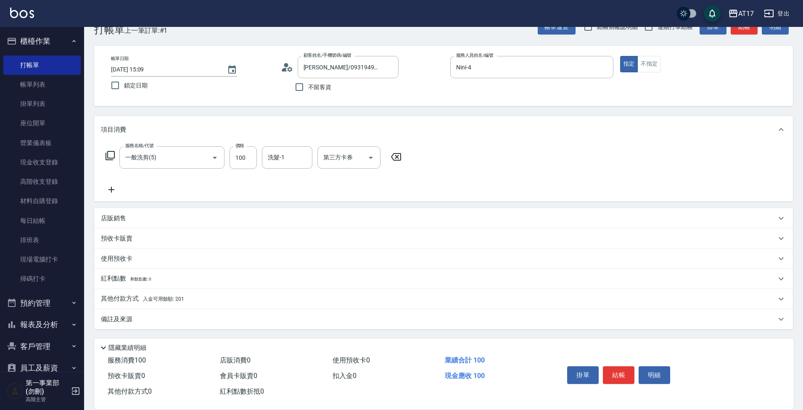
scroll to position [22, 0]
click at [211, 298] on div "其他付款方式 入金可用餘額: 201" at bounding box center [438, 298] width 675 height 9
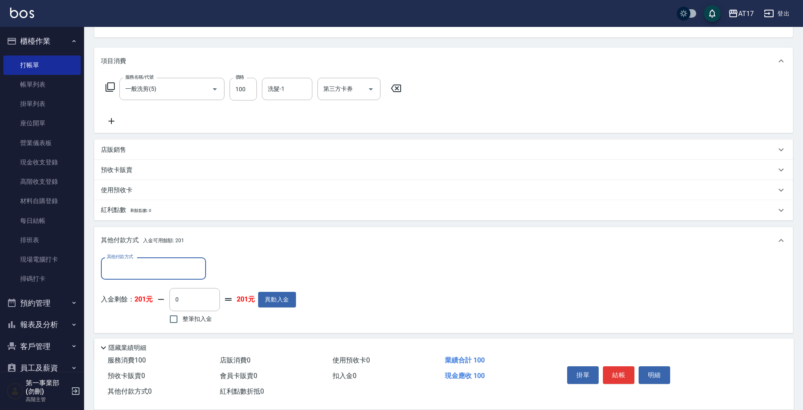
scroll to position [92, 0]
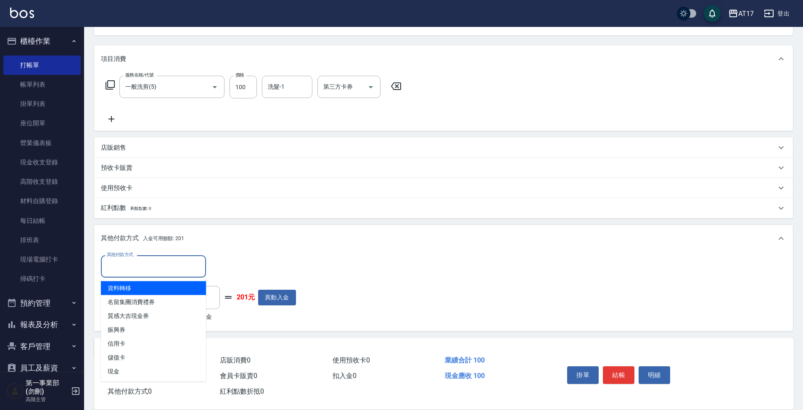
click at [146, 261] on input "其他付款方式" at bounding box center [154, 266] width 98 height 15
click at [299, 214] on div "紅利點數 剩餘點數: 0" at bounding box center [443, 208] width 699 height 20
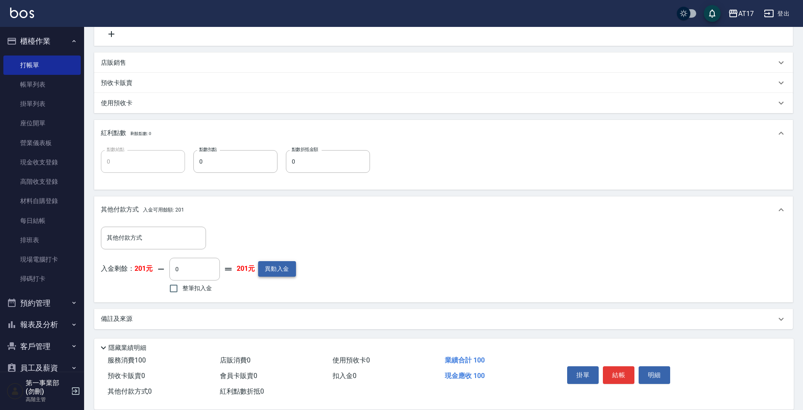
scroll to position [177, 0]
click at [278, 266] on button "異動入金" at bounding box center [277, 269] width 38 height 16
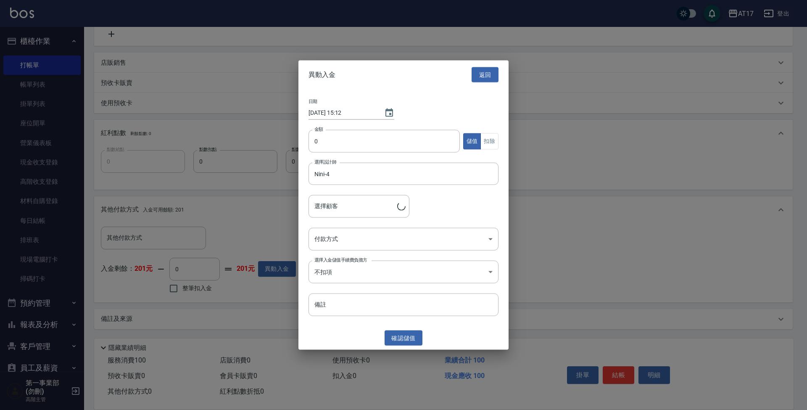
type input "[PERSON_NAME]/0931949769"
click at [384, 146] on input "0" at bounding box center [384, 141] width 151 height 23
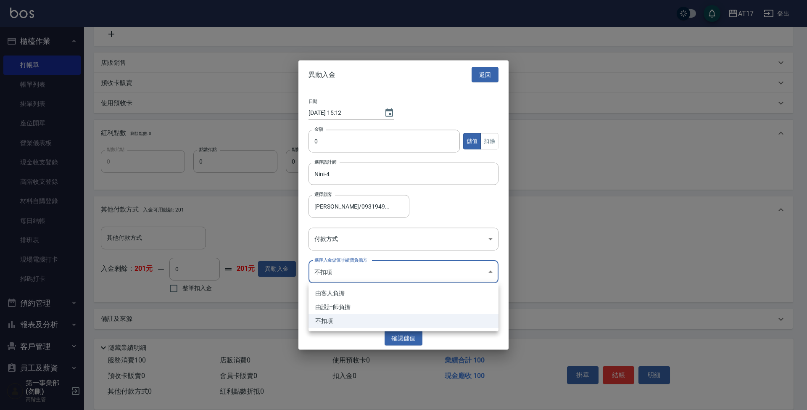
click at [371, 278] on body "AT17 登出 櫃檯作業 打帳單 帳單列表 掛單列表 座位開單 營業儀表板 現金收支登錄 高階收支登錄 材料自購登錄 每日結帳 排班表 現場電腦打卡 掃碼打卡…" at bounding box center [403, 116] width 807 height 587
click at [384, 228] on div at bounding box center [403, 205] width 807 height 410
click at [382, 247] on body "AT17 登出 櫃檯作業 打帳單 帳單列表 掛單列表 座位開單 營業儀表板 現金收支登錄 高階收支登錄 材料自購登錄 每日結帳 排班表 現場電腦打卡 掃碼打卡…" at bounding box center [403, 116] width 807 height 587
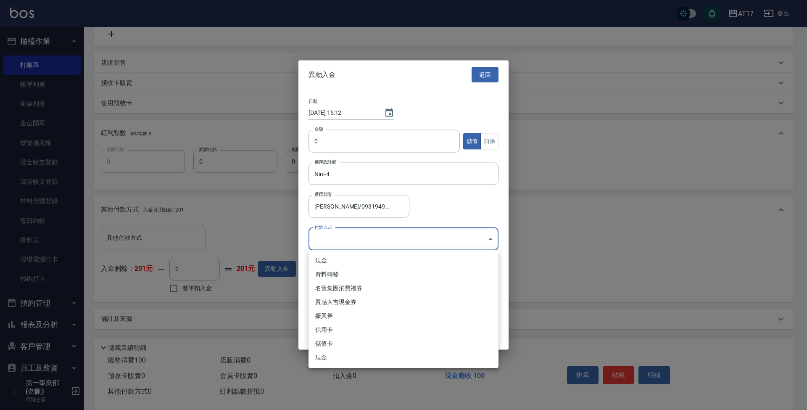
click at [536, 274] on div at bounding box center [403, 205] width 807 height 410
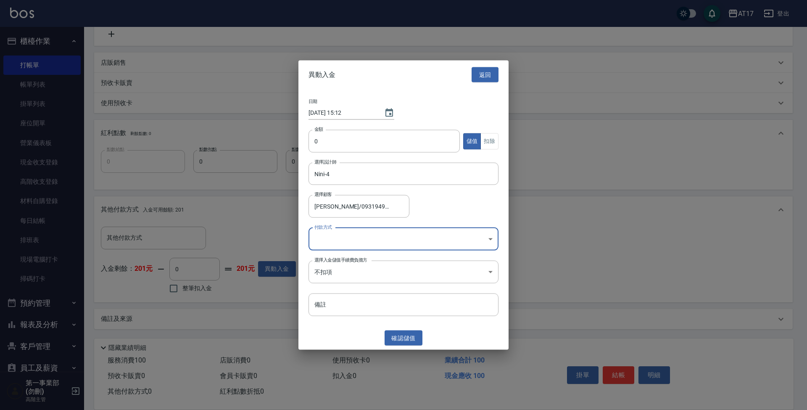
click at [536, 274] on div at bounding box center [403, 205] width 807 height 410
click at [486, 78] on button "返回" at bounding box center [485, 75] width 27 height 16
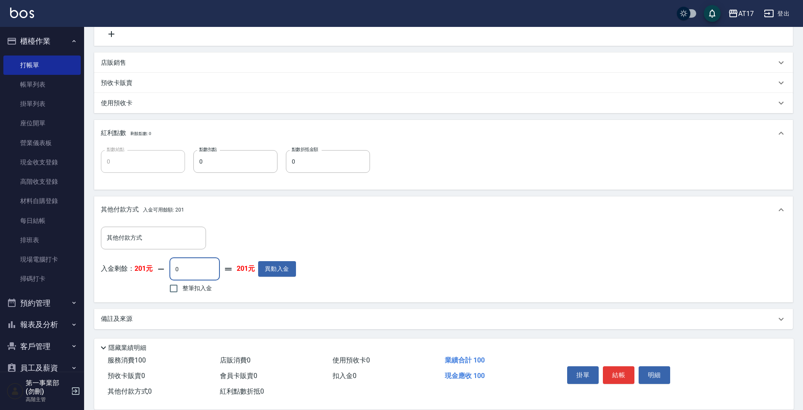
click at [182, 262] on input "0" at bounding box center [194, 269] width 50 height 23
click at [276, 272] on button "異動入金" at bounding box center [277, 269] width 38 height 16
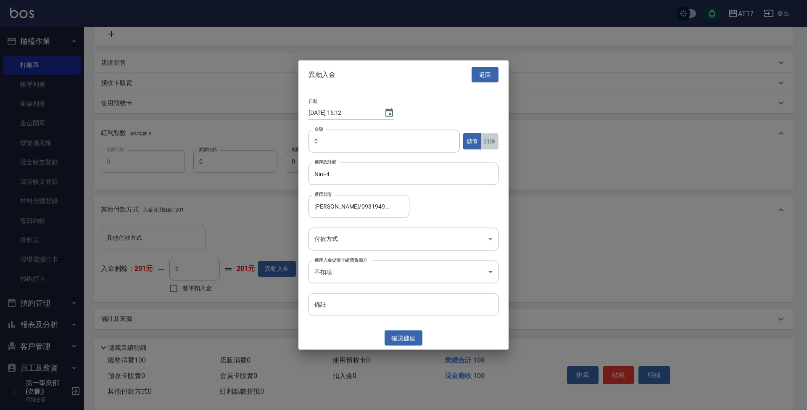
click at [486, 143] on button "扣除" at bounding box center [490, 141] width 18 height 16
click at [491, 72] on button "返回" at bounding box center [485, 75] width 27 height 16
